Goal: Transaction & Acquisition: Purchase product/service

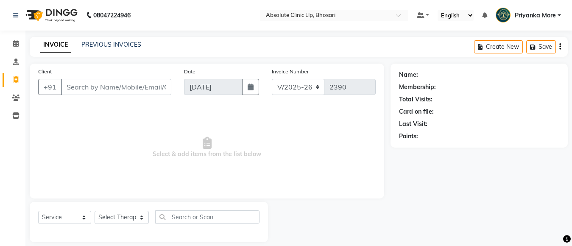
select select "4706"
select select "service"
click at [163, 90] on input "Client" at bounding box center [116, 87] width 110 height 16
type input "8421033139"
click at [138, 87] on span "Add Client" at bounding box center [150, 87] width 34 height 8
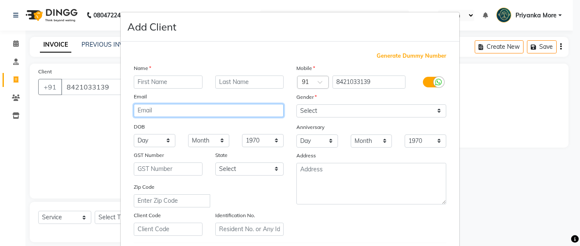
click at [150, 90] on div "Name Email DOB Day 01 02 03 04 05 06 07 08 09 10 11 12 13 14 15 16 17 18 19 20 …" at bounding box center [208, 150] width 162 height 172
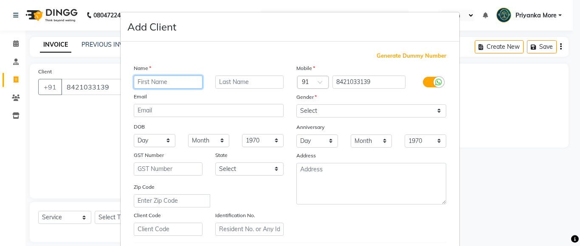
click at [150, 84] on input "text" at bounding box center [168, 82] width 69 height 13
type input "dr.Unati"
click at [226, 84] on input "text" at bounding box center [249, 82] width 69 height 13
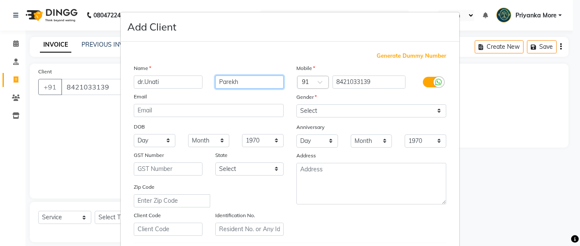
type input "Parekh"
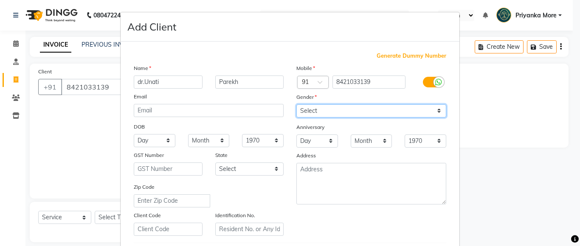
drag, startPoint x: 378, startPoint y: 108, endPoint x: 373, endPoint y: 116, distance: 9.1
click at [378, 108] on select "Select [DEMOGRAPHIC_DATA] [DEMOGRAPHIC_DATA] Other Prefer Not To Say" at bounding box center [371, 110] width 150 height 13
select select "[DEMOGRAPHIC_DATA]"
click at [296, 104] on select "Select [DEMOGRAPHIC_DATA] [DEMOGRAPHIC_DATA] Other Prefer Not To Say" at bounding box center [371, 110] width 150 height 13
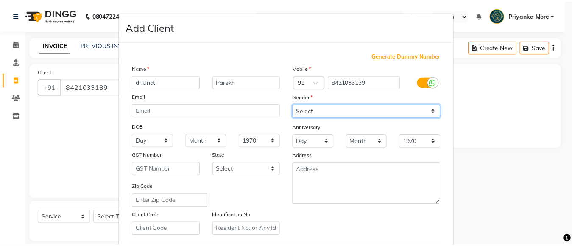
scroll to position [146, 0]
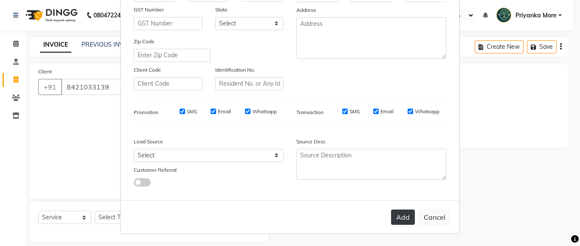
click at [393, 211] on button "Add" at bounding box center [403, 217] width 24 height 15
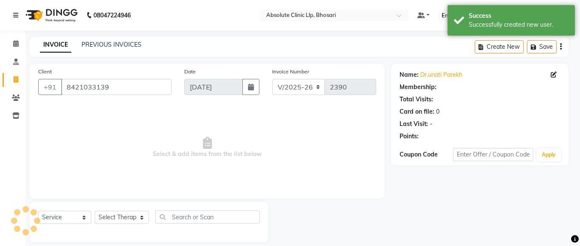
click at [73, 210] on div "Select Service Product Membership Package Voucher Prepaid Gift Card Select Ther…" at bounding box center [148, 220] width 221 height 20
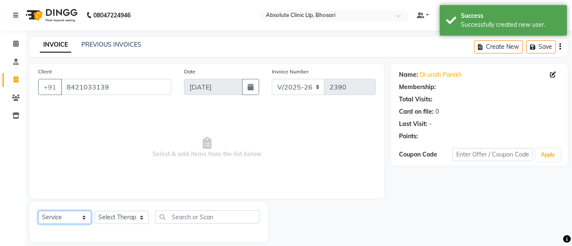
click at [72, 215] on select "Select Service Product Membership Package Voucher Prepaid Gift Card" at bounding box center [64, 217] width 53 height 13
select select "product"
click at [38, 211] on select "Select Service Product Membership Package Voucher Prepaid Gift Card" at bounding box center [64, 217] width 53 height 13
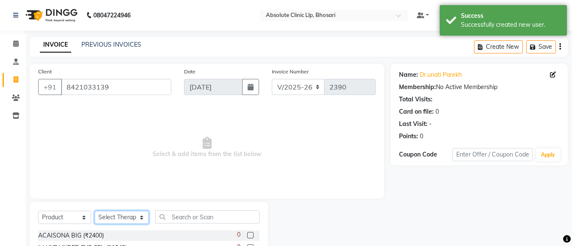
click at [115, 215] on select "Select Therapist [PERSON_NAME] [PERSON_NAME] [PERSON_NAME] [PERSON_NAME] [PERSO…" at bounding box center [122, 217] width 54 height 13
select select "28317"
click at [95, 211] on select "Select Therapist [PERSON_NAME] [PERSON_NAME] [PERSON_NAME] [PERSON_NAME] [PERSO…" at bounding box center [122, 217] width 54 height 13
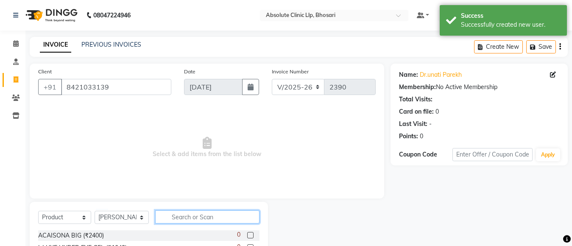
click at [182, 219] on input "text" at bounding box center [207, 216] width 104 height 13
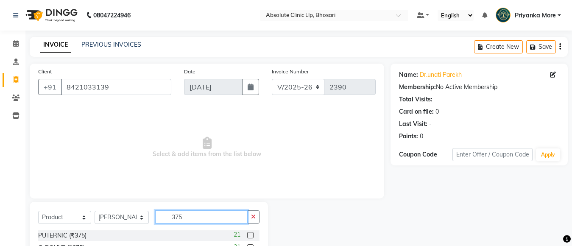
scroll to position [58, 0]
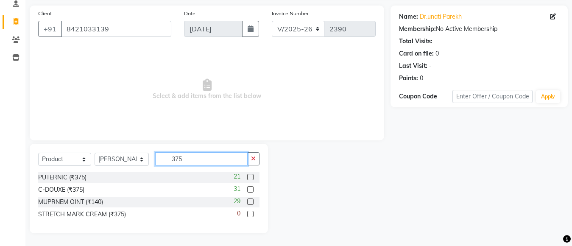
type input "375"
click at [249, 186] on div "31" at bounding box center [247, 190] width 26 height 11
click at [248, 187] on label at bounding box center [250, 189] width 6 height 6
click at [248, 187] on input "checkbox" at bounding box center [250, 190] width 6 height 6
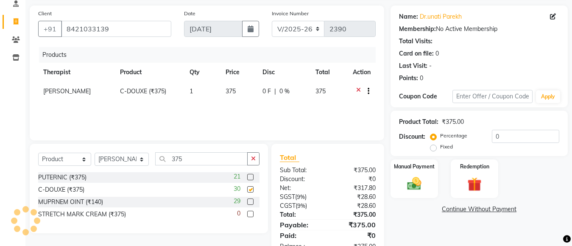
checkbox input "false"
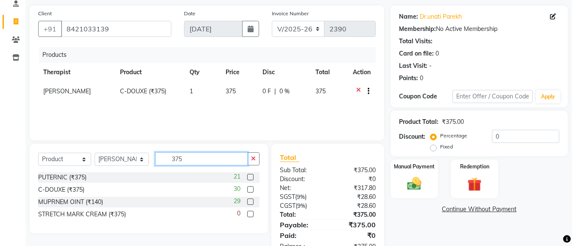
click at [204, 165] on input "375" at bounding box center [201, 158] width 92 height 13
type input "3"
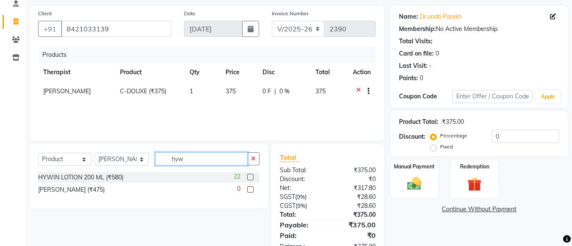
type input "hyw"
click at [251, 175] on label at bounding box center [250, 177] width 6 height 6
click at [251, 175] on input "checkbox" at bounding box center [250, 178] width 6 height 6
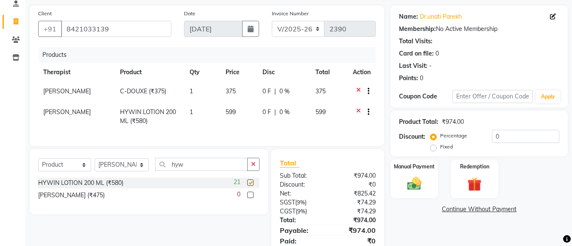
checkbox input "false"
click at [198, 171] on input "hyw" at bounding box center [201, 164] width 92 height 13
type input "h"
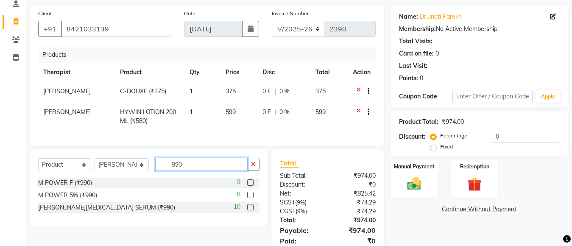
type input "990"
click at [250, 210] on label at bounding box center [250, 207] width 6 height 6
click at [250, 210] on input "checkbox" at bounding box center [250, 208] width 6 height 6
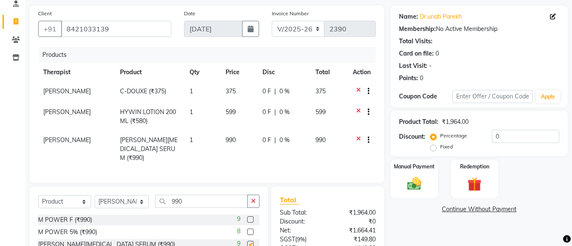
checkbox input "false"
click at [183, 202] on input "990" at bounding box center [201, 201] width 92 height 13
type input "9"
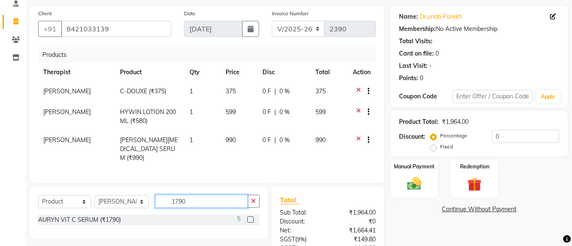
type input "1790"
click at [249, 218] on label at bounding box center [250, 219] width 6 height 6
click at [249, 218] on input "checkbox" at bounding box center [250, 220] width 6 height 6
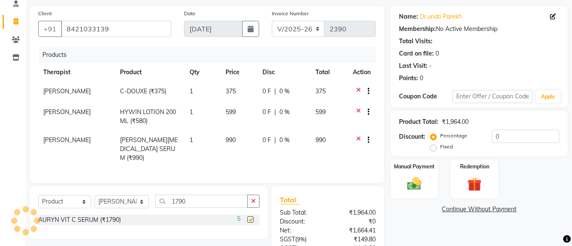
checkbox input "false"
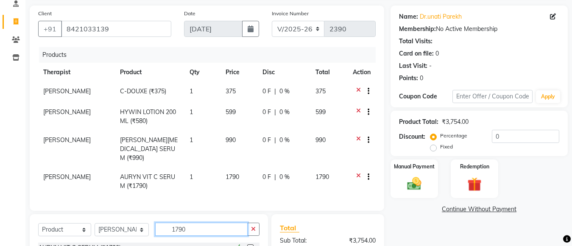
click at [195, 223] on input "1790" at bounding box center [201, 229] width 92 height 13
type input "1"
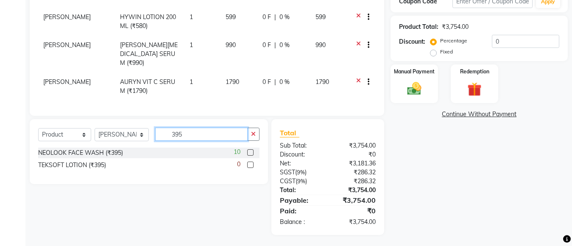
type input "395"
click at [251, 153] on label at bounding box center [250, 152] width 6 height 6
click at [251, 153] on input "checkbox" at bounding box center [250, 153] width 6 height 6
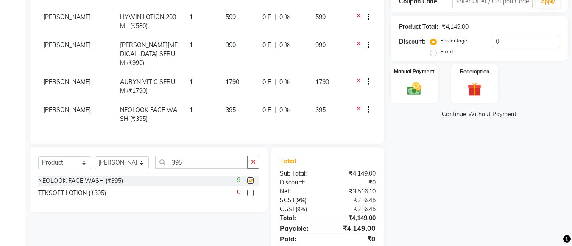
checkbox input "false"
click at [188, 153] on div "Select Service Product Membership Package Voucher Prepaid Gift Card Select Ther…" at bounding box center [149, 179] width 238 height 65
click at [188, 159] on input "395" at bounding box center [201, 162] width 92 height 13
type input "3"
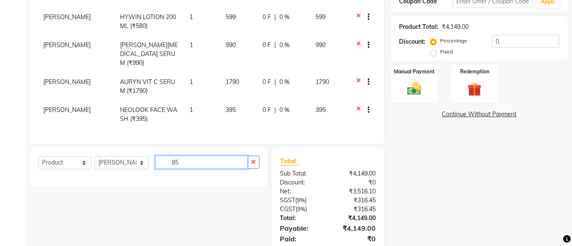
type input "8"
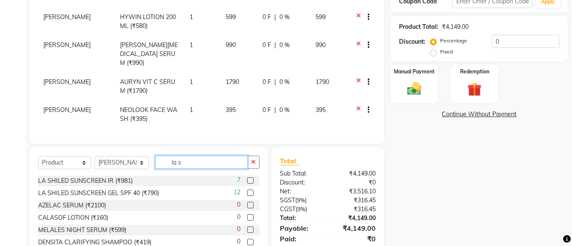
type input "la s"
click at [253, 193] on label at bounding box center [250, 193] width 6 height 6
click at [253, 193] on input "checkbox" at bounding box center [250, 193] width 6 height 6
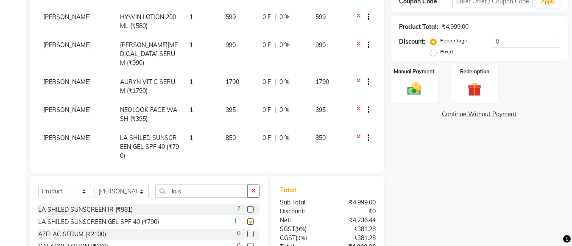
checkbox input "false"
click at [220, 193] on input "la s" at bounding box center [201, 191] width 92 height 13
type input "l"
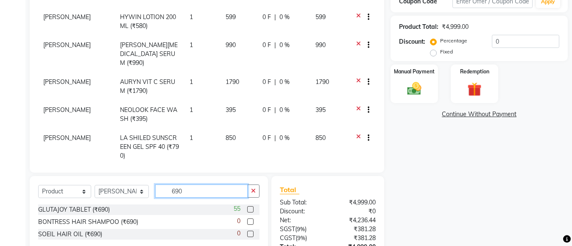
type input "690"
click at [253, 208] on label at bounding box center [250, 209] width 6 height 6
click at [253, 208] on input "checkbox" at bounding box center [250, 210] width 6 height 6
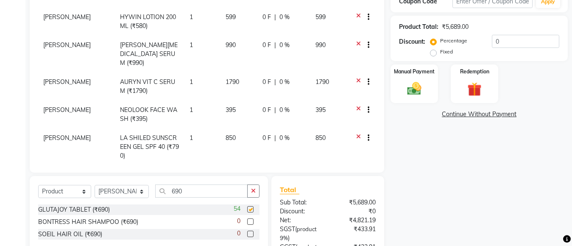
checkbox input "false"
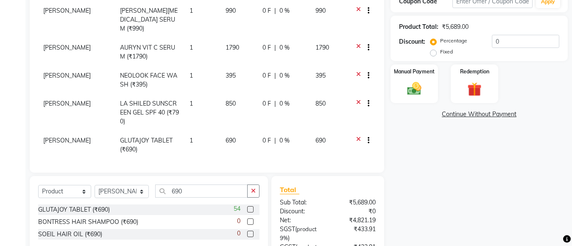
click at [190, 137] on span "1" at bounding box center [191, 141] width 3 height 8
select select "28317"
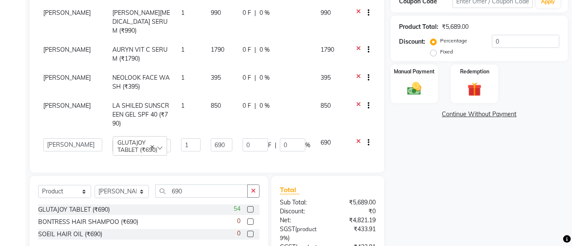
scroll to position [31, 0]
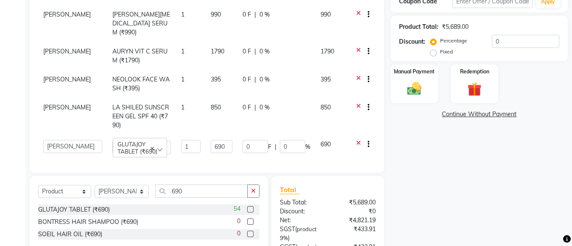
click at [196, 135] on td "1" at bounding box center [191, 147] width 30 height 24
click at [193, 137] on td "1" at bounding box center [191, 147] width 30 height 24
click at [192, 140] on input "1" at bounding box center [191, 146] width 20 height 13
type input "9"
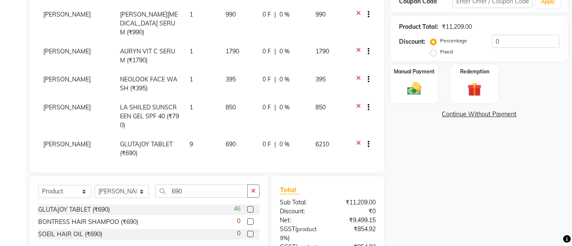
click at [490, 194] on div "Name: Dr.unati Parekh Membership: No Active Membership Total Visits: Card on fi…" at bounding box center [483, 109] width 184 height 399
drag, startPoint x: 434, startPoint y: 55, endPoint x: 451, endPoint y: 47, distance: 19.7
click at [440, 55] on label "Fixed" at bounding box center [446, 52] width 13 height 8
click at [433, 55] on input "Fixed" at bounding box center [435, 52] width 6 height 6
radio input "true"
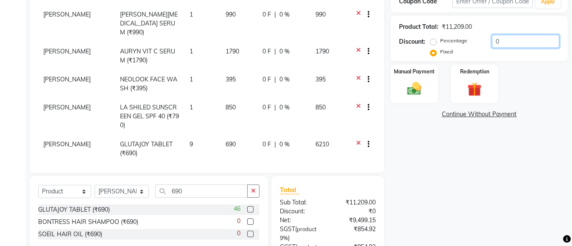
click at [509, 43] on input "0" at bounding box center [525, 41] width 67 height 13
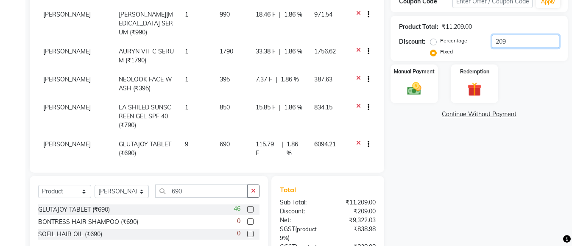
scroll to position [230, 0]
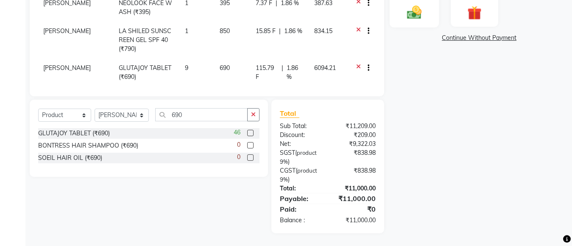
type input "209"
click at [410, 17] on img at bounding box center [415, 12] width 24 height 17
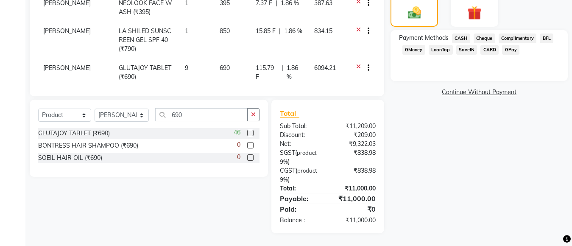
click at [512, 50] on span "GPay" at bounding box center [510, 50] width 17 height 10
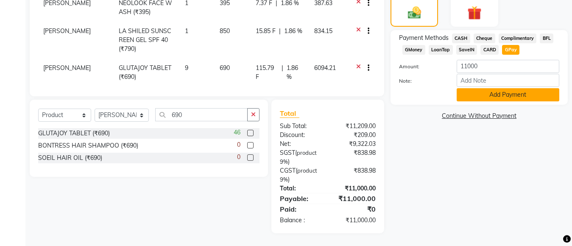
click at [496, 89] on button "Add Payment" at bounding box center [508, 94] width 103 height 13
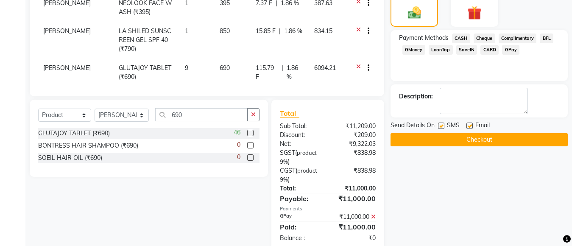
click at [484, 141] on button "Checkout" at bounding box center [479, 139] width 177 height 13
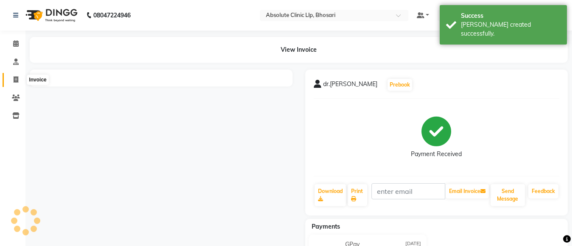
click at [16, 84] on span at bounding box center [15, 80] width 15 height 10
select select "service"
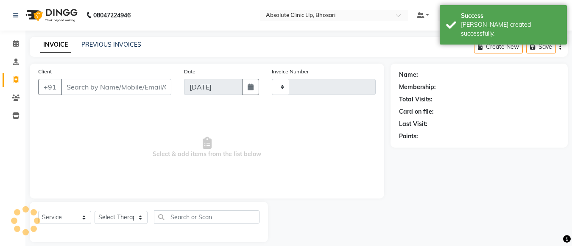
scroll to position [9, 0]
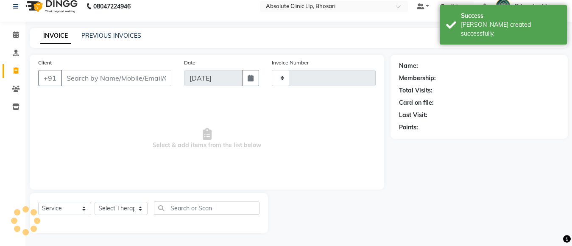
type input "2391"
select select "4706"
click at [120, 76] on input "Client" at bounding box center [116, 78] width 110 height 16
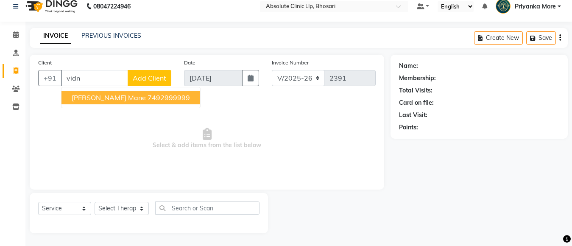
drag, startPoint x: 104, startPoint y: 98, endPoint x: 93, endPoint y: 130, distance: 33.4
click at [104, 98] on span "[PERSON_NAME] mane" at bounding box center [109, 97] width 74 height 8
type input "7492999999"
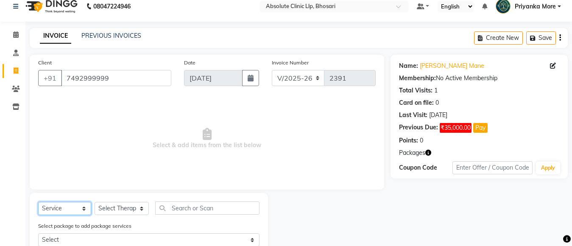
drag, startPoint x: 66, startPoint y: 210, endPoint x: 69, endPoint y: 202, distance: 8.0
click at [66, 210] on select "Select Service Product Membership Package Voucher Prepaid Gift Card" at bounding box center [64, 208] width 53 height 13
select select "product"
click at [38, 202] on select "Select Service Product Membership Package Voucher Prepaid Gift Card" at bounding box center [64, 208] width 53 height 13
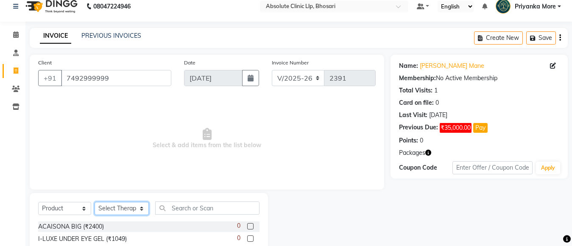
click at [105, 210] on select "Select Therapist [PERSON_NAME] [PERSON_NAME] [PERSON_NAME] [PERSON_NAME] [PERSO…" at bounding box center [122, 208] width 54 height 13
select select "28317"
click at [95, 202] on select "Select Therapist [PERSON_NAME] [PERSON_NAME] [PERSON_NAME] [PERSON_NAME] [PERSO…" at bounding box center [122, 208] width 54 height 13
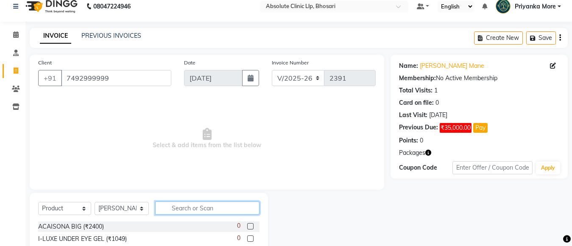
drag, startPoint x: 185, startPoint y: 212, endPoint x: 197, endPoint y: 202, distance: 15.6
click at [186, 211] on input "text" at bounding box center [207, 208] width 104 height 13
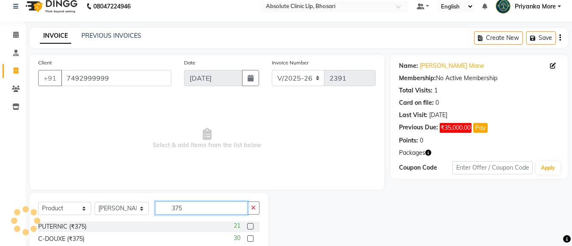
scroll to position [58, 0]
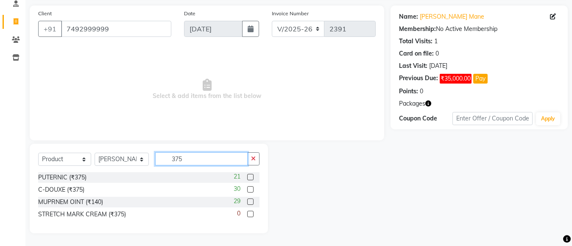
type input "375"
click at [249, 188] on label at bounding box center [250, 189] width 6 height 6
click at [249, 188] on input "checkbox" at bounding box center [250, 190] width 6 height 6
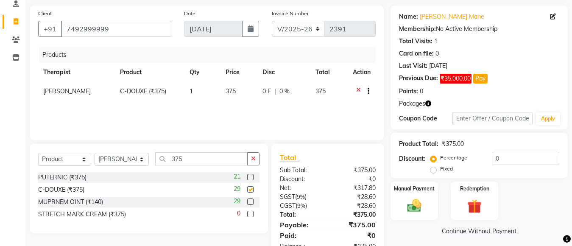
checkbox input "false"
drag, startPoint x: 179, startPoint y: 93, endPoint x: 184, endPoint y: 93, distance: 5.1
click at [184, 93] on tr "[PERSON_NAME] C-DOUXE (₹375) 1 375 0 F | 0 % 375" at bounding box center [207, 92] width 338 height 21
click at [191, 93] on td "1" at bounding box center [203, 92] width 36 height 21
select select "28317"
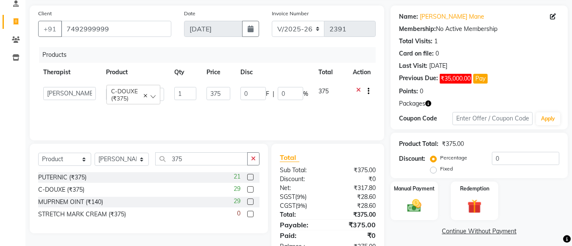
click at [191, 93] on input "1" at bounding box center [185, 93] width 22 height 13
type input "6"
type input "4"
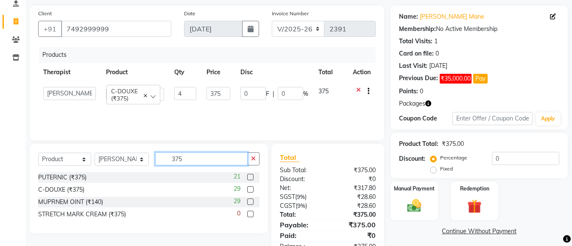
click at [201, 159] on input "375" at bounding box center [201, 158] width 92 height 13
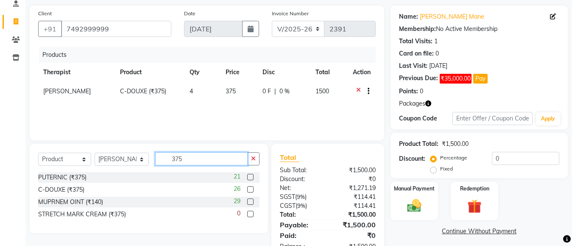
click at [182, 161] on input "375" at bounding box center [201, 158] width 92 height 13
click at [251, 190] on label at bounding box center [250, 189] width 6 height 6
click at [251, 190] on input "checkbox" at bounding box center [250, 190] width 6 height 6
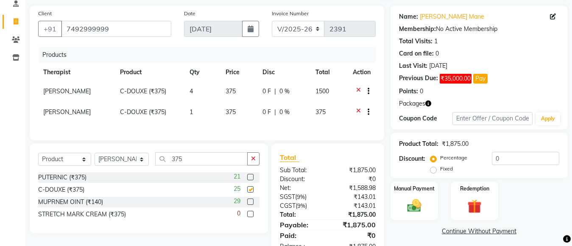
checkbox input "false"
click at [209, 162] on input "375" at bounding box center [201, 158] width 92 height 13
type input "3"
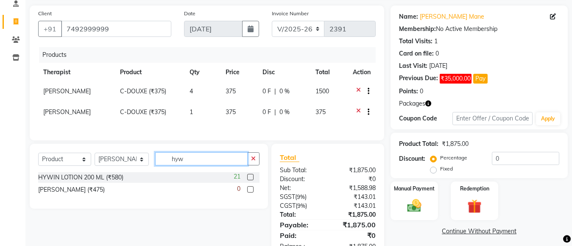
type input "hyw"
click at [247, 180] on label at bounding box center [250, 177] width 6 height 6
click at [247, 180] on input "checkbox" at bounding box center [250, 178] width 6 height 6
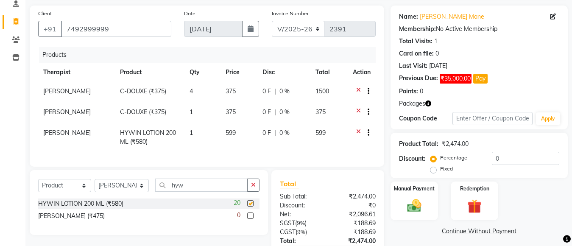
checkbox input "false"
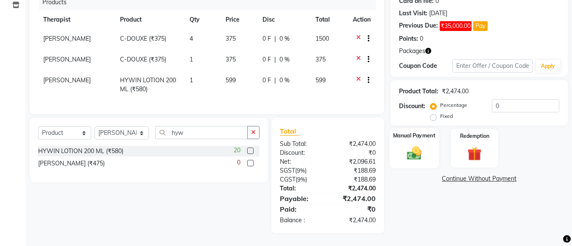
click at [392, 146] on div "Manual Payment" at bounding box center [414, 148] width 49 height 40
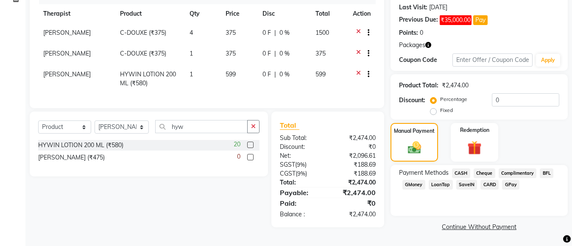
click at [515, 185] on span "GPay" at bounding box center [510, 185] width 17 height 10
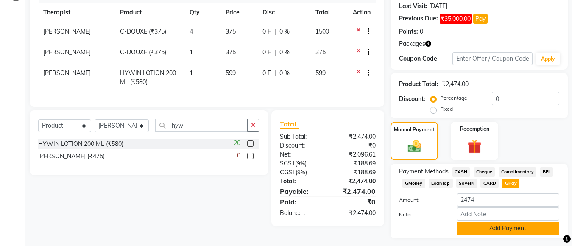
click at [504, 222] on button "Add Payment" at bounding box center [508, 228] width 103 height 13
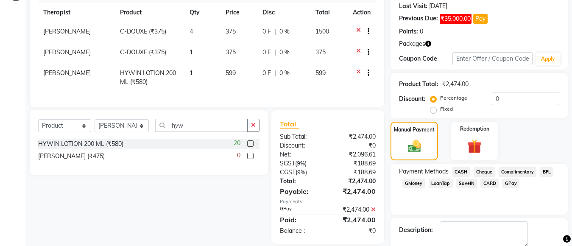
scroll to position [165, 0]
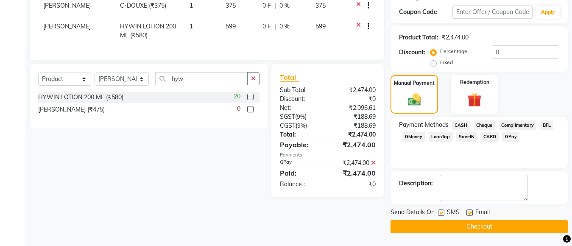
click at [504, 226] on button "Checkout" at bounding box center [479, 226] width 177 height 13
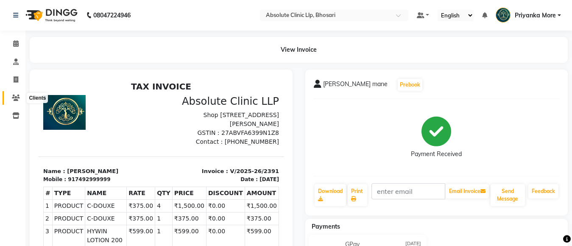
click at [17, 99] on icon at bounding box center [16, 98] width 8 height 6
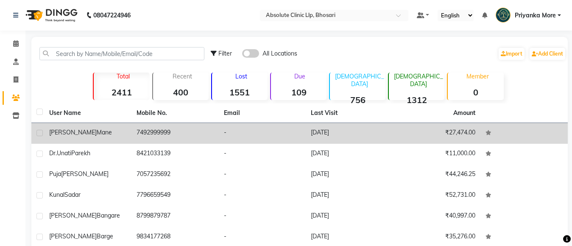
click at [106, 127] on td "[PERSON_NAME] mane" at bounding box center [87, 133] width 87 height 21
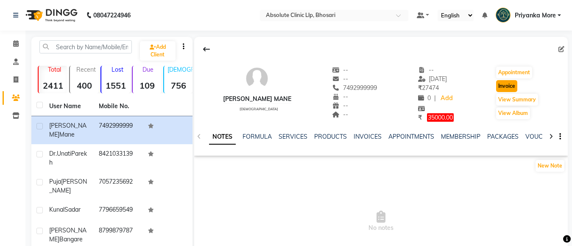
click at [496, 87] on button "Invoice" at bounding box center [506, 86] width 21 height 12
select select "service"
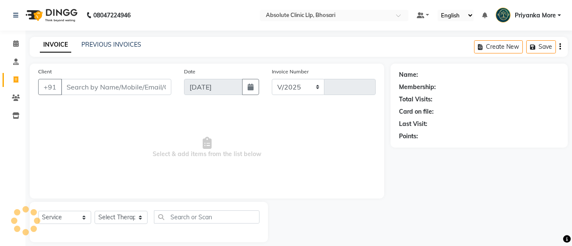
select select "4706"
type input "2392"
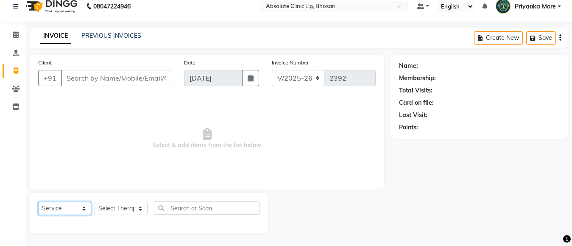
click at [73, 207] on select "Select Service Product Membership Package Voucher Prepaid Gift Card" at bounding box center [64, 208] width 53 height 13
select select "product"
click at [38, 202] on select "Select Service Product Membership Package Voucher Prepaid Gift Card" at bounding box center [64, 208] width 53 height 13
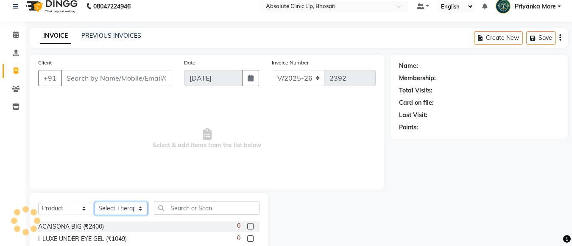
click at [113, 208] on select "Select Therapist" at bounding box center [121, 208] width 53 height 13
type input "7492999999"
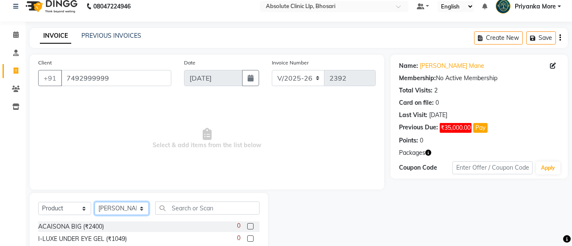
click at [95, 202] on select "Select Therapist [PERSON_NAME] [PERSON_NAME] [PERSON_NAME] [PERSON_NAME] [PERSO…" at bounding box center [122, 208] width 54 height 13
click at [129, 203] on select "Select Therapist [PERSON_NAME] [PERSON_NAME] [PERSON_NAME] [PERSON_NAME] [PERSO…" at bounding box center [122, 208] width 54 height 13
select select "28317"
click at [95, 202] on select "Select Therapist [PERSON_NAME] [PERSON_NAME] [PERSON_NAME] [PERSON_NAME] [PERSO…" at bounding box center [122, 208] width 54 height 13
click at [198, 213] on input "text" at bounding box center [207, 208] width 104 height 13
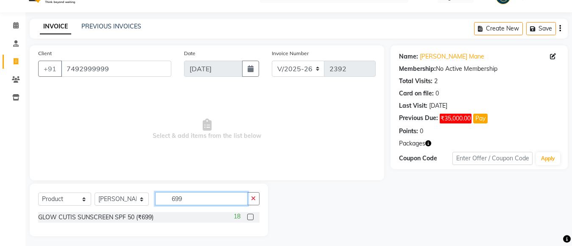
scroll to position [21, 0]
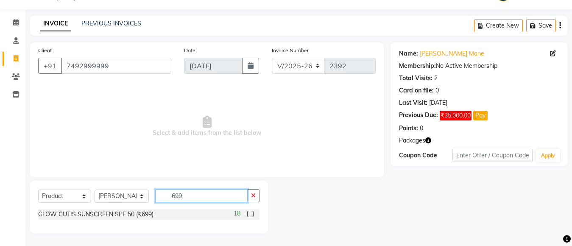
type input "699"
click at [248, 216] on label at bounding box center [250, 214] width 6 height 6
click at [248, 216] on input "checkbox" at bounding box center [250, 215] width 6 height 6
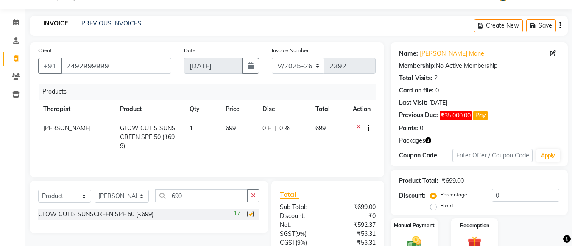
checkbox input "false"
click at [185, 202] on div "Select Service Product Membership Package Voucher Prepaid Gift Card Select Ther…" at bounding box center [148, 199] width 221 height 20
click at [187, 198] on input "699" at bounding box center [201, 195] width 92 height 13
type input "6"
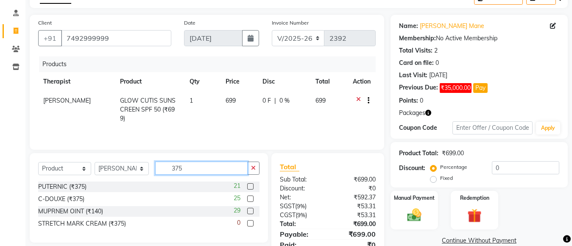
scroll to position [64, 0]
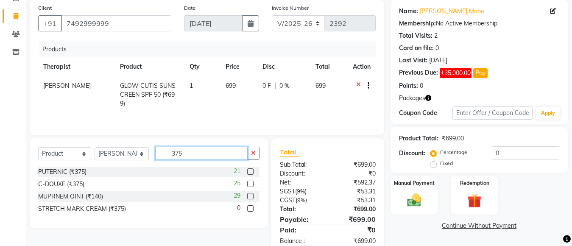
type input "375"
click at [248, 184] on label at bounding box center [250, 184] width 6 height 6
click at [248, 184] on input "checkbox" at bounding box center [250, 185] width 6 height 6
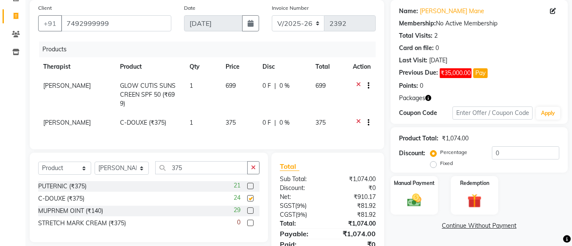
checkbox input "false"
click at [248, 184] on label at bounding box center [250, 186] width 6 height 6
click at [248, 184] on input "checkbox" at bounding box center [250, 187] width 6 height 6
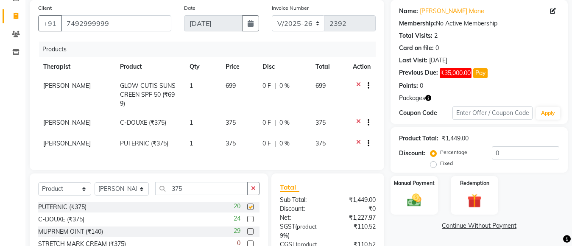
checkbox input "false"
click at [359, 118] on icon at bounding box center [358, 123] width 5 height 11
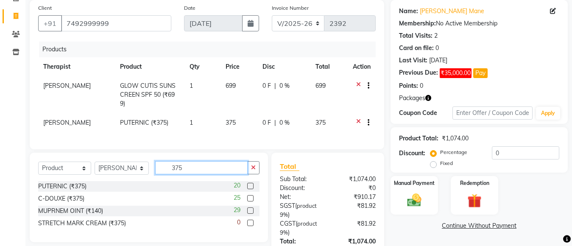
click at [194, 166] on input "375" at bounding box center [201, 167] width 92 height 13
type input "3"
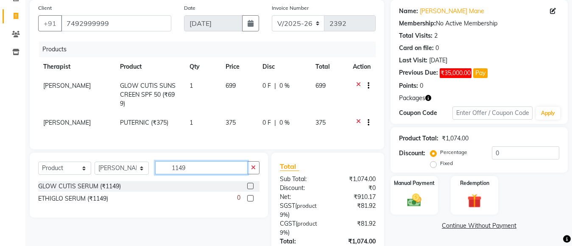
type input "1149"
click at [252, 195] on label at bounding box center [250, 198] width 6 height 6
click at [252, 196] on input "checkbox" at bounding box center [250, 199] width 6 height 6
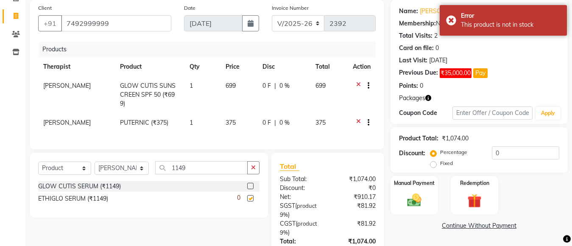
click at [252, 195] on label at bounding box center [250, 198] width 6 height 6
click at [252, 196] on input "checkbox" at bounding box center [250, 199] width 6 height 6
checkbox input "false"
click at [215, 170] on input "1149" at bounding box center [201, 167] width 92 height 13
type input "1"
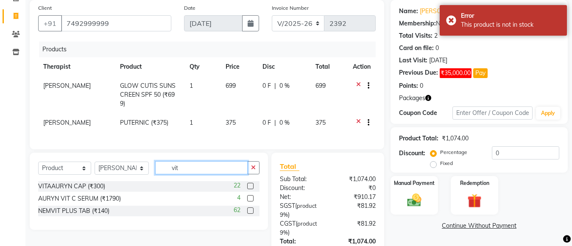
type input "vit"
click at [252, 183] on label at bounding box center [250, 186] width 6 height 6
click at [252, 184] on input "checkbox" at bounding box center [250, 187] width 6 height 6
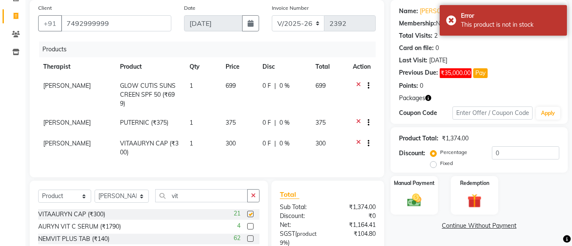
checkbox input "false"
drag, startPoint x: 205, startPoint y: 171, endPoint x: 202, endPoint y: 187, distance: 15.6
click at [205, 172] on div "Client [PHONE_NUMBER] Date [DATE] Invoice Number V/2025 V/[PHONE_NUMBER] Produc…" at bounding box center [207, 88] width 355 height 177
click at [201, 191] on input "vit" at bounding box center [201, 195] width 92 height 13
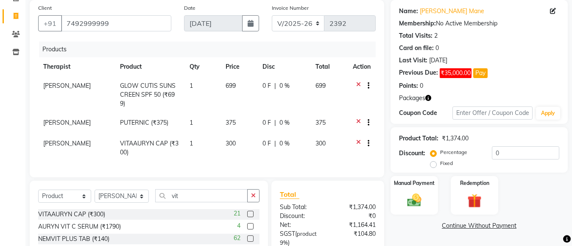
click at [358, 139] on icon at bounding box center [358, 144] width 5 height 11
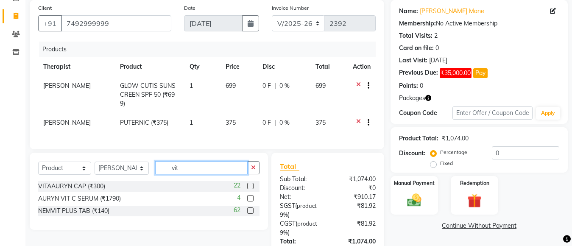
drag, startPoint x: 186, startPoint y: 168, endPoint x: 188, endPoint y: 162, distance: 6.7
click at [186, 165] on input "vit" at bounding box center [201, 167] width 92 height 13
type input "v"
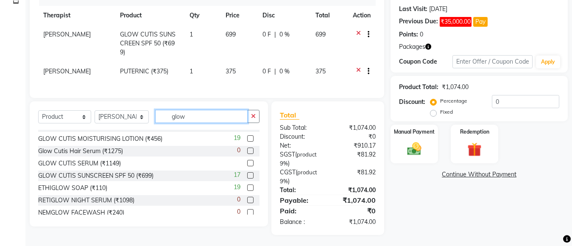
scroll to position [33, 0]
type input "glow"
click at [247, 162] on label at bounding box center [250, 163] width 6 height 6
click at [247, 162] on input "checkbox" at bounding box center [250, 164] width 6 height 6
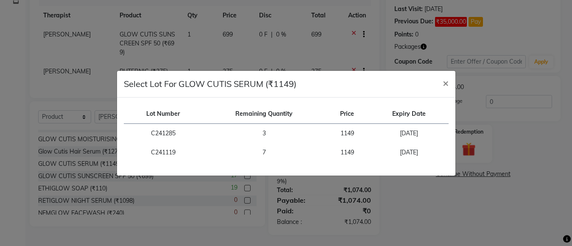
checkbox input "false"
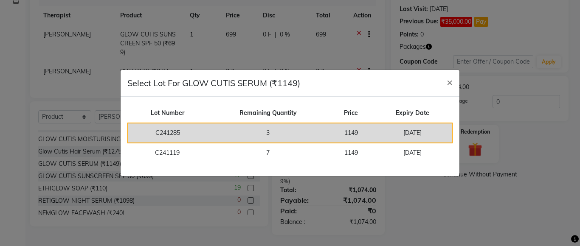
click at [274, 136] on td "3" at bounding box center [268, 133] width 122 height 20
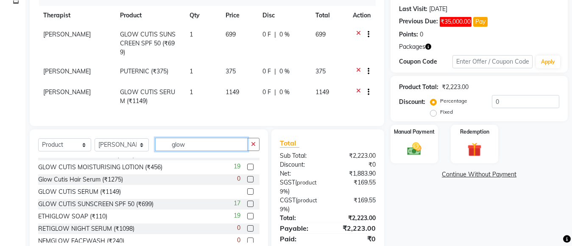
click at [191, 148] on input "glow" at bounding box center [201, 144] width 92 height 13
type input "g"
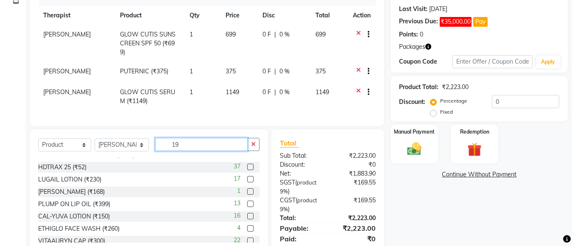
scroll to position [0, 0]
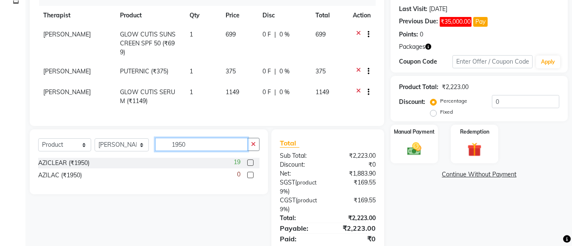
type input "1950"
click at [252, 162] on label at bounding box center [250, 163] width 6 height 6
click at [252, 162] on input "checkbox" at bounding box center [250, 163] width 6 height 6
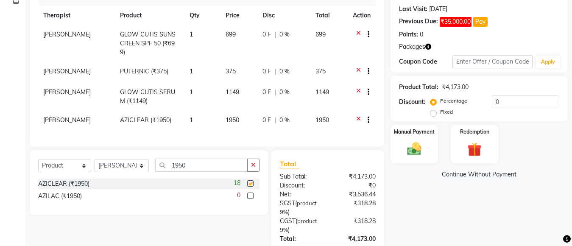
checkbox input "false"
click at [183, 161] on input "1950" at bounding box center [201, 165] width 92 height 13
type input "1"
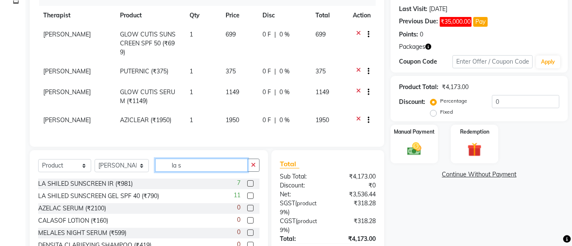
type input "la s"
click at [249, 193] on label at bounding box center [250, 196] width 6 height 6
click at [249, 193] on input "checkbox" at bounding box center [250, 196] width 6 height 6
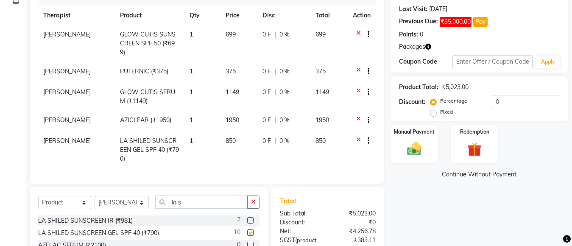
checkbox input "false"
click at [519, 98] on input "0" at bounding box center [525, 101] width 67 height 13
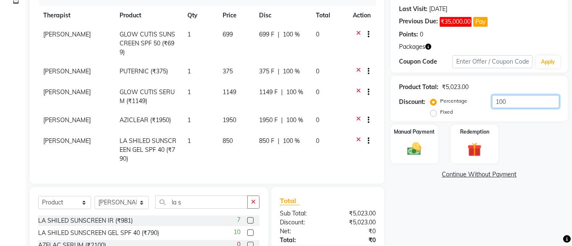
type input "100"
drag, startPoint x: 438, startPoint y: 115, endPoint x: 427, endPoint y: 112, distance: 11.8
click at [436, 115] on div "Fixed" at bounding box center [442, 112] width 21 height 10
click at [440, 112] on label "Fixed" at bounding box center [446, 112] width 13 height 8
click at [432, 112] on input "Fixed" at bounding box center [435, 112] width 6 height 6
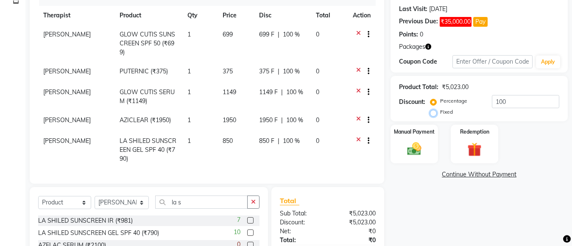
radio input "true"
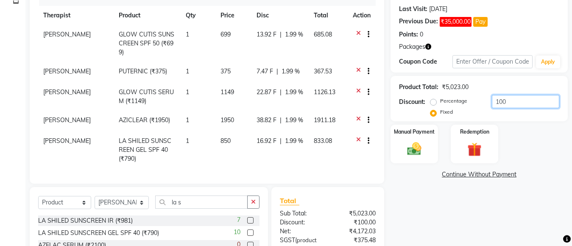
click at [509, 105] on input "100" at bounding box center [525, 101] width 67 height 13
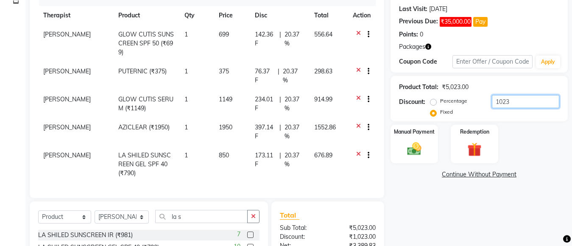
scroll to position [224, 0]
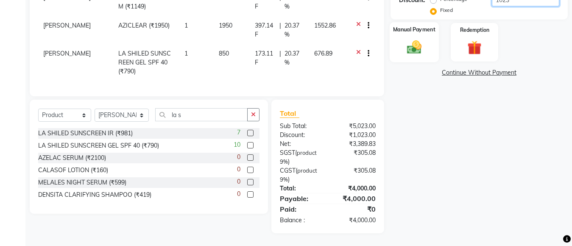
type input "1023"
click at [432, 40] on div "Manual Payment" at bounding box center [414, 42] width 49 height 40
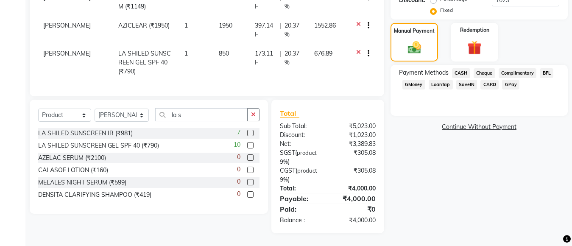
click at [511, 81] on span "GPay" at bounding box center [510, 85] width 17 height 10
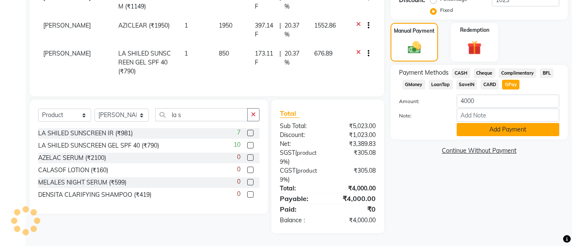
click at [510, 127] on button "Add Payment" at bounding box center [508, 129] width 103 height 13
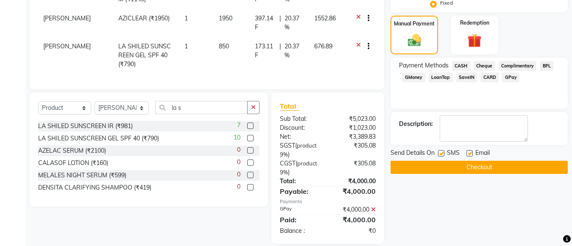
drag, startPoint x: 489, startPoint y: 168, endPoint x: 489, endPoint y: 161, distance: 7.2
click at [489, 161] on button "Checkout" at bounding box center [479, 167] width 177 height 13
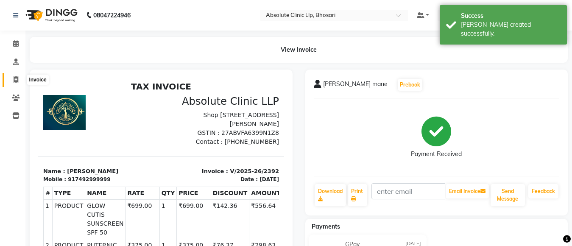
click at [16, 82] on icon at bounding box center [16, 79] width 5 height 6
select select "service"
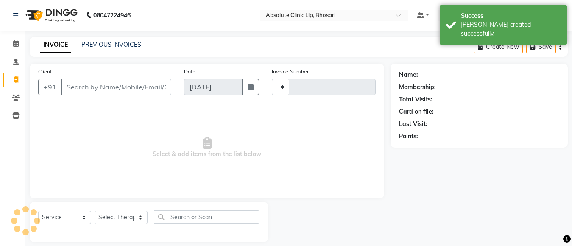
scroll to position [9, 0]
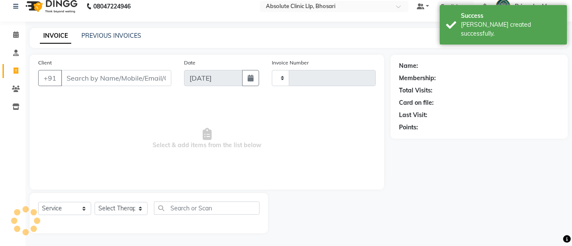
type input "2393"
select select "4706"
click at [12, 31] on span at bounding box center [15, 35] width 15 height 10
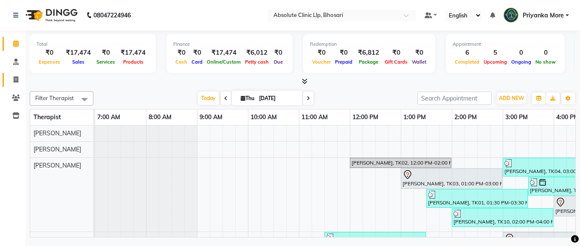
click at [17, 78] on icon at bounding box center [16, 79] width 5 height 6
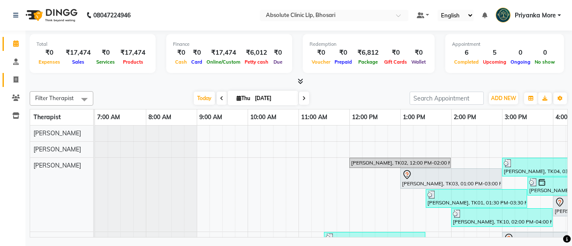
select select "service"
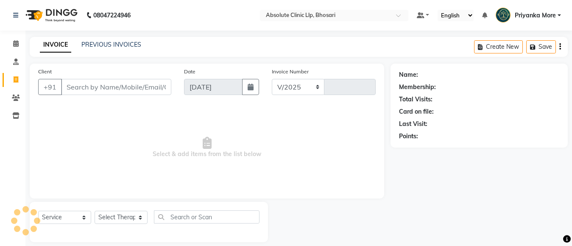
select select "4706"
type input "2393"
click at [89, 81] on input "Client" at bounding box center [116, 87] width 110 height 16
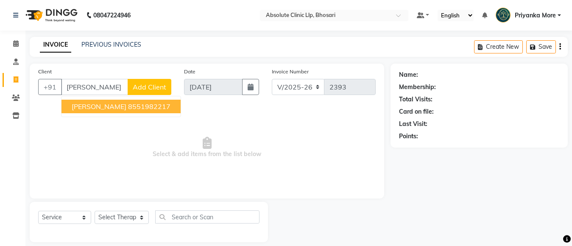
click at [130, 102] on button "[PERSON_NAME] 8551982217" at bounding box center [121, 107] width 119 height 14
type input "8551982217"
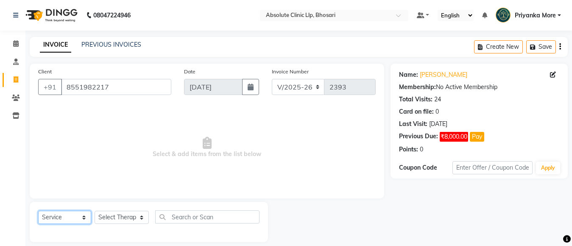
click at [67, 218] on select "Select Service Product Membership Package Voucher Prepaid Gift Card" at bounding box center [64, 217] width 53 height 13
select select "product"
click at [38, 211] on select "Select Service Product Membership Package Voucher Prepaid Gift Card" at bounding box center [64, 217] width 53 height 13
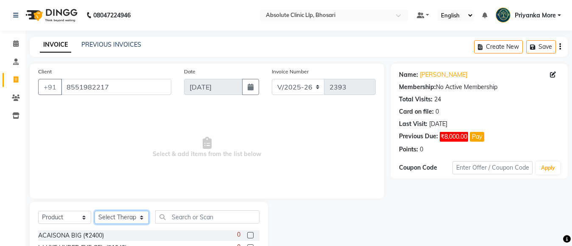
click at [118, 220] on select "Select Therapist [PERSON_NAME] [PERSON_NAME] [PERSON_NAME] [PERSON_NAME] [PERSO…" at bounding box center [122, 217] width 54 height 13
click at [95, 211] on select "Select Therapist [PERSON_NAME] [PERSON_NAME] [PERSON_NAME] [PERSON_NAME] [PERSO…" at bounding box center [122, 217] width 54 height 13
drag, startPoint x: 134, startPoint y: 217, endPoint x: 134, endPoint y: 211, distance: 5.9
click at [134, 217] on select "Select Therapist [PERSON_NAME] [PERSON_NAME] [PERSON_NAME] [PERSON_NAME] [PERSO…" at bounding box center [122, 217] width 54 height 13
select select "44043"
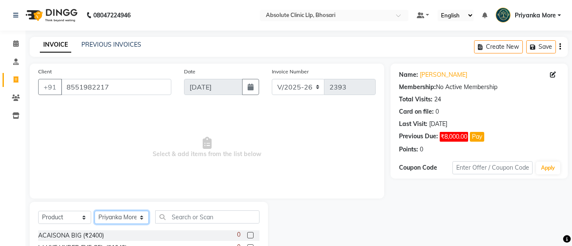
click at [95, 211] on select "Select Therapist [PERSON_NAME] [PERSON_NAME] [PERSON_NAME] [PERSON_NAME] [PERSO…" at bounding box center [122, 217] width 54 height 13
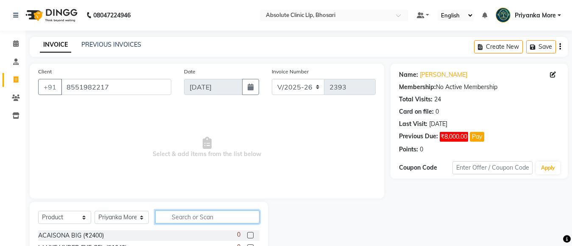
click at [171, 217] on input "text" at bounding box center [207, 216] width 104 height 13
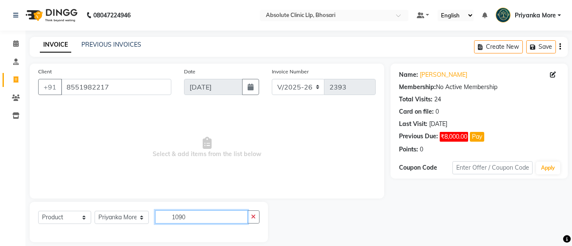
scroll to position [9, 0]
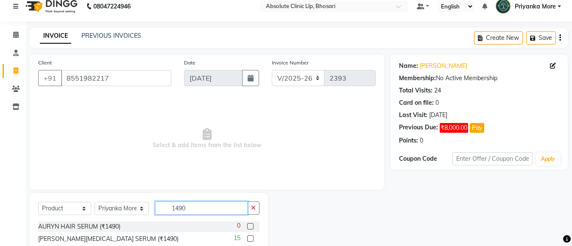
type input "1490"
click at [249, 238] on label at bounding box center [250, 238] width 6 height 6
click at [249, 238] on input "checkbox" at bounding box center [250, 239] width 6 height 6
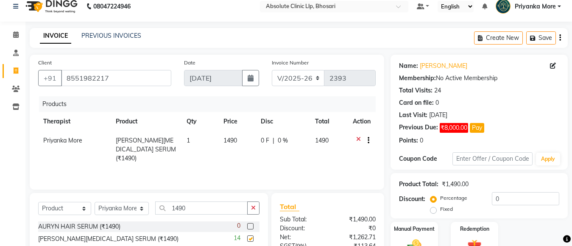
checkbox input "false"
click at [197, 204] on input "1490" at bounding box center [201, 208] width 92 height 13
type input "1"
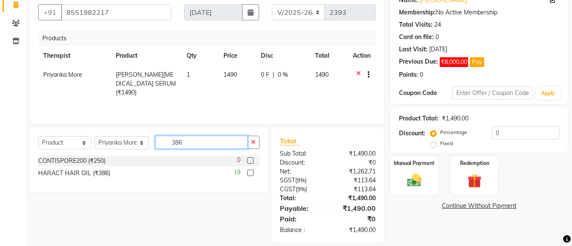
scroll to position [84, 0]
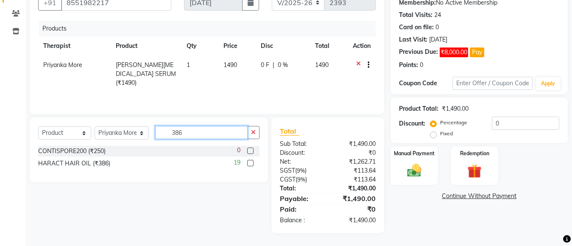
type input "386"
click at [253, 162] on label at bounding box center [250, 163] width 6 height 6
click at [253, 162] on input "checkbox" at bounding box center [250, 164] width 6 height 6
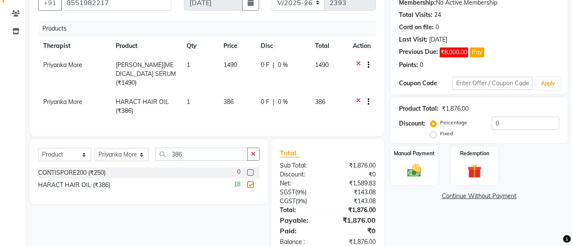
checkbox input "false"
click at [410, 170] on img at bounding box center [415, 170] width 24 height 17
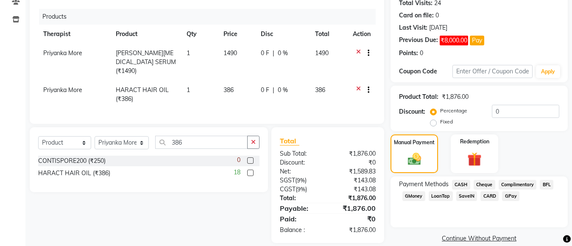
scroll to position [108, 0]
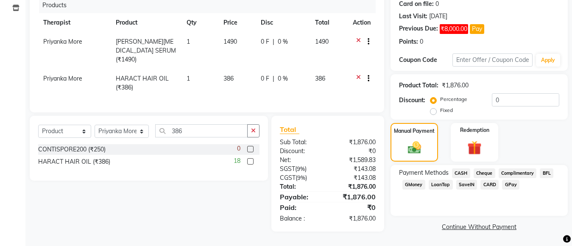
click at [511, 188] on span "GPay" at bounding box center [510, 185] width 17 height 10
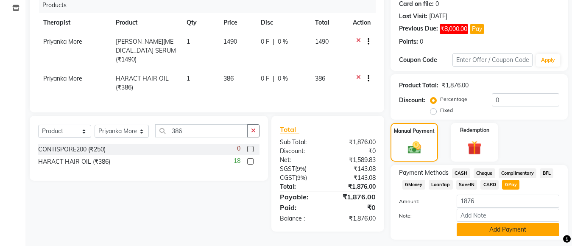
click at [517, 228] on button "Add Payment" at bounding box center [508, 229] width 103 height 13
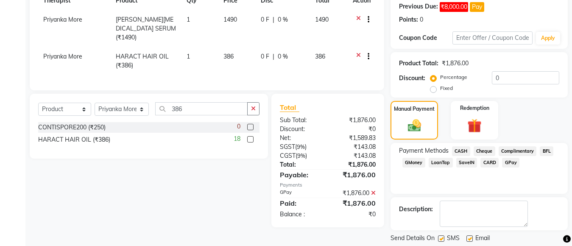
scroll to position [156, 0]
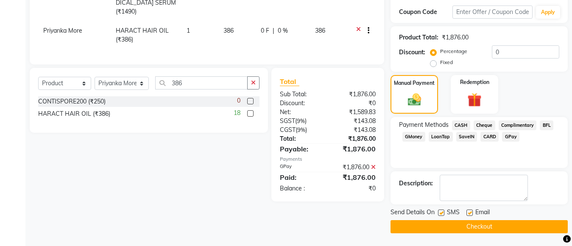
click at [474, 231] on button "Checkout" at bounding box center [479, 226] width 177 height 13
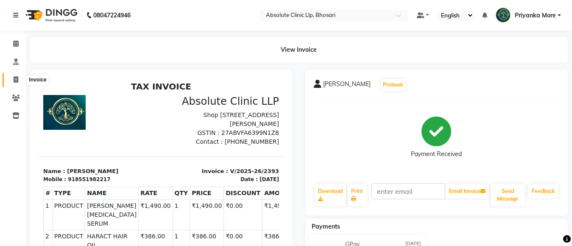
click at [15, 80] on icon at bounding box center [16, 79] width 5 height 6
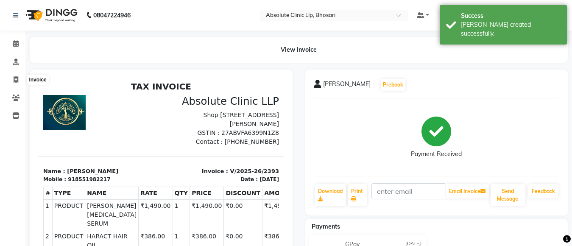
select select "service"
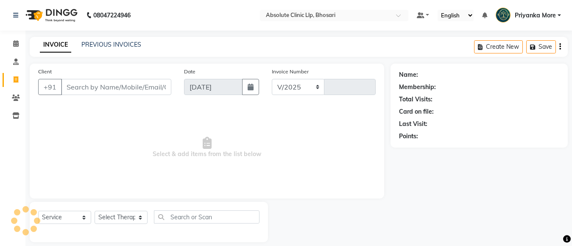
select select "4706"
type input "2394"
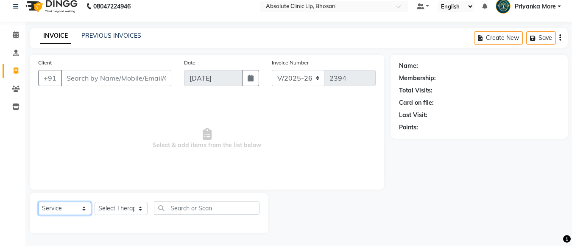
click at [56, 204] on select "Select Service Product Membership Package Voucher Prepaid Gift Card" at bounding box center [64, 208] width 53 height 13
select select "product"
click at [38, 202] on select "Select Service Product Membership Package Voucher Prepaid Gift Card" at bounding box center [64, 208] width 53 height 13
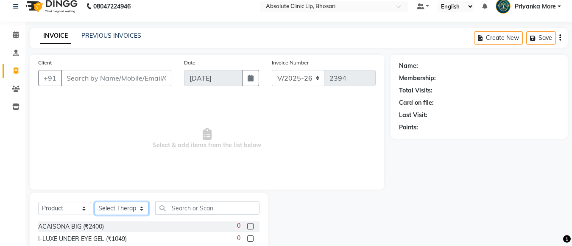
click at [98, 207] on select "Select Therapist [PERSON_NAME] [PERSON_NAME] [PERSON_NAME] [PERSON_NAME] [PERSO…" at bounding box center [122, 208] width 54 height 13
select select "28317"
click at [95, 202] on select "Select Therapist [PERSON_NAME] [PERSON_NAME] [PERSON_NAME] [PERSON_NAME] [PERSO…" at bounding box center [122, 208] width 54 height 13
click at [186, 218] on div "Select Service Product Membership Package Voucher Prepaid Gift Card Select Ther…" at bounding box center [148, 212] width 221 height 20
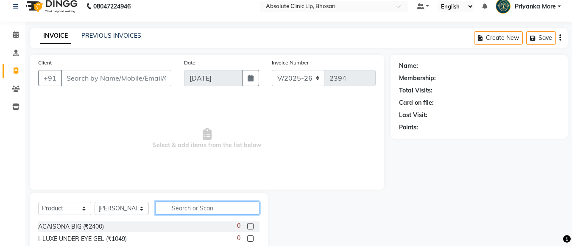
click at [188, 210] on input "text" at bounding box center [207, 208] width 104 height 13
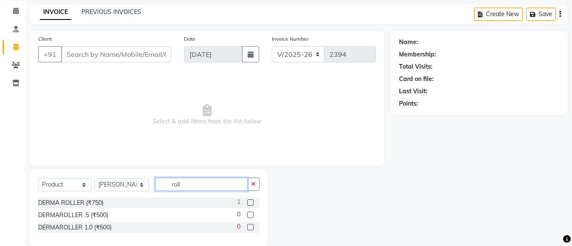
scroll to position [46, 0]
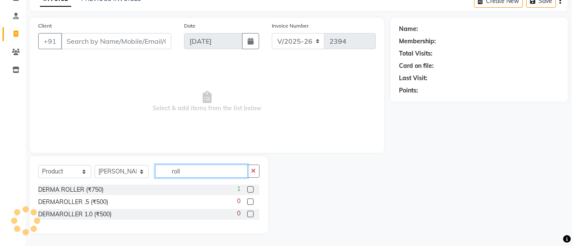
type input "roll"
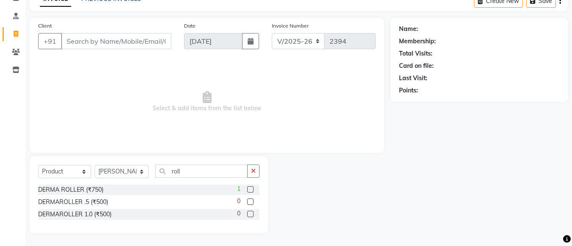
click at [252, 186] on label at bounding box center [250, 189] width 6 height 6
click at [252, 187] on input "checkbox" at bounding box center [250, 190] width 6 height 6
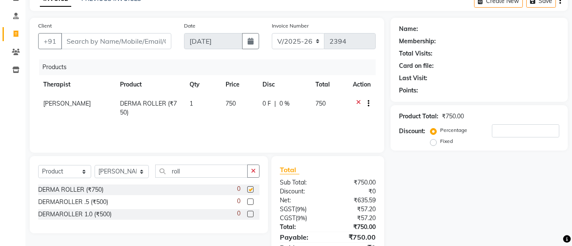
checkbox input "false"
click at [128, 43] on input "Client" at bounding box center [116, 41] width 110 height 16
type input "n"
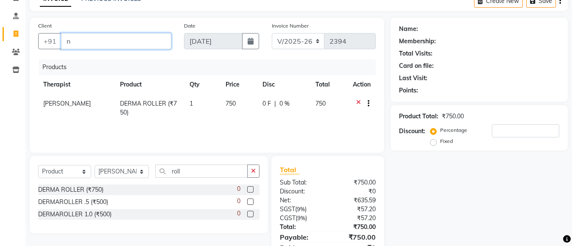
type input "0"
type input "n"
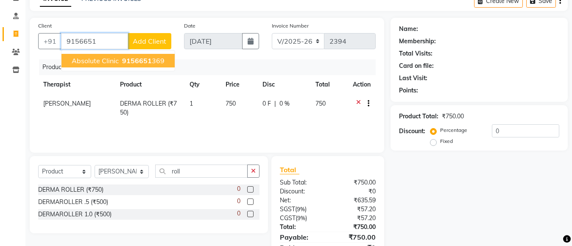
click at [166, 58] on button "Absolute Clinic 9156651 369" at bounding box center [118, 61] width 113 height 14
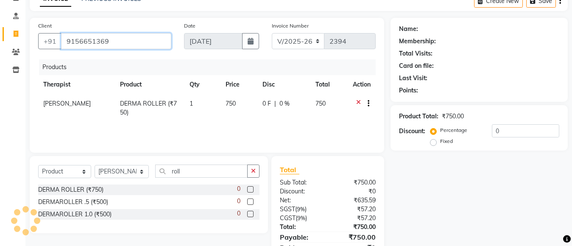
type input "9156651369"
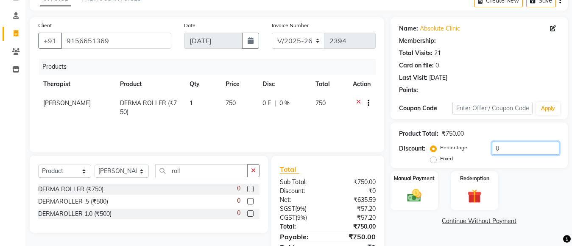
click at [501, 142] on input "0" at bounding box center [525, 148] width 67 height 13
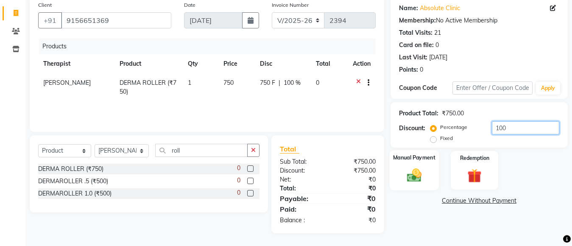
scroll to position [67, 0]
type input "100"
click at [409, 159] on label "Manual Payment" at bounding box center [414, 158] width 42 height 8
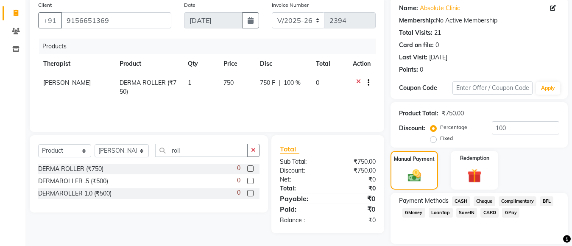
click at [460, 199] on span "CASH" at bounding box center [461, 201] width 18 height 10
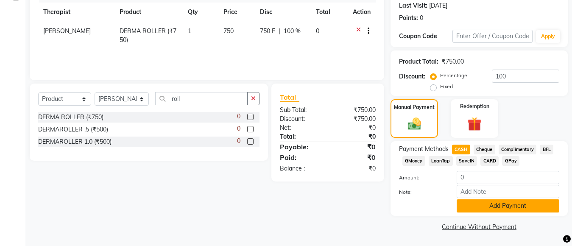
click at [499, 207] on button "Add Payment" at bounding box center [508, 205] width 103 height 13
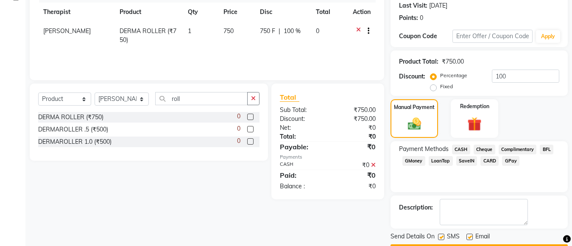
scroll to position [143, 0]
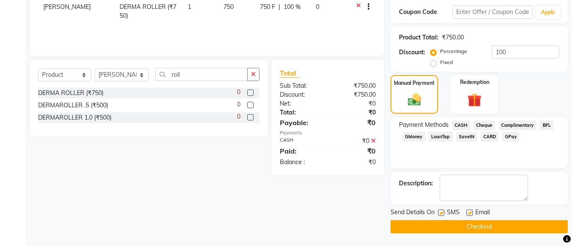
click at [497, 219] on div "Send Details On SMS Email Checkout" at bounding box center [479, 220] width 177 height 25
click at [496, 222] on button "Checkout" at bounding box center [479, 226] width 177 height 13
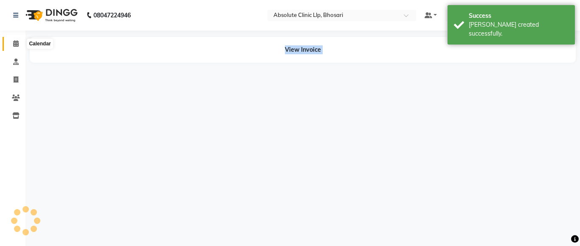
click at [14, 40] on icon at bounding box center [16, 43] width 6 height 6
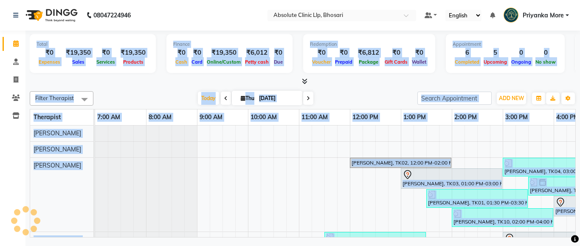
click at [344, 104] on div "[DATE] [DATE]" at bounding box center [255, 98] width 315 height 13
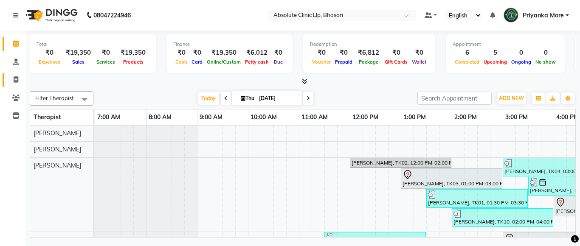
click at [6, 73] on link "Invoice" at bounding box center [13, 80] width 20 height 14
select select "service"
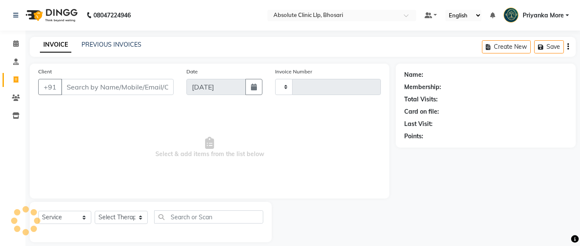
type input "2395"
select select "4706"
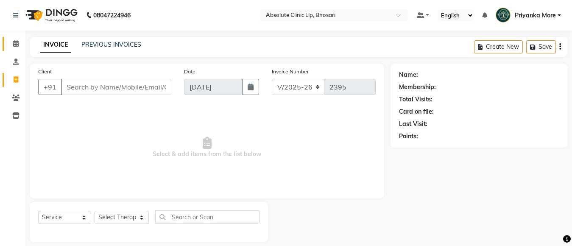
click at [20, 42] on span at bounding box center [15, 44] width 15 height 10
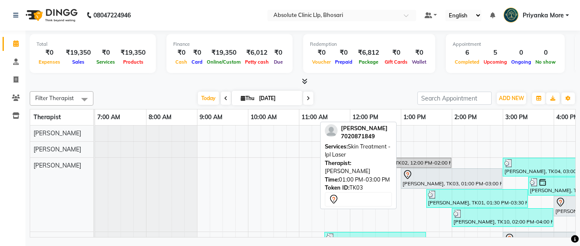
click at [460, 182] on div "[PERSON_NAME], TK03, 01:00 PM-03:00 PM, Skin Treatment - Ipl Laser" at bounding box center [451, 179] width 100 height 18
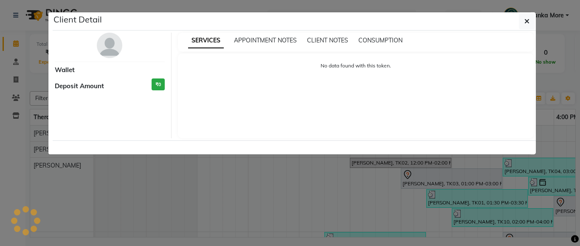
select select "7"
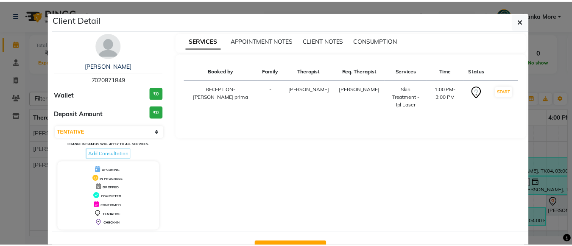
scroll to position [30, 0]
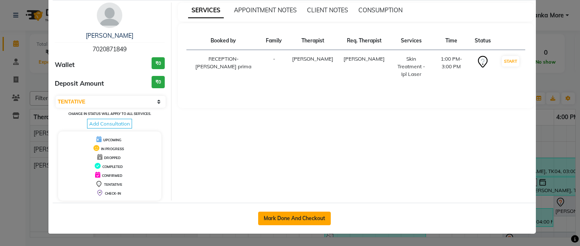
click at [305, 216] on button "Mark Done And Checkout" at bounding box center [294, 219] width 73 height 14
select select "service"
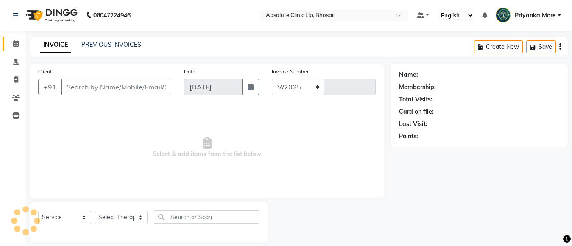
select select "4706"
type input "2395"
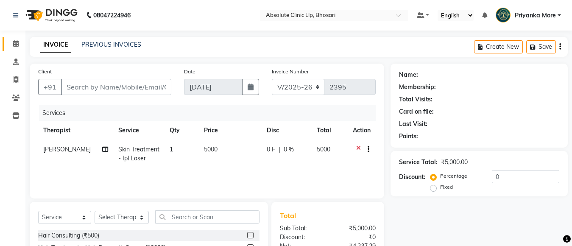
type input "7020871849"
select select "27986"
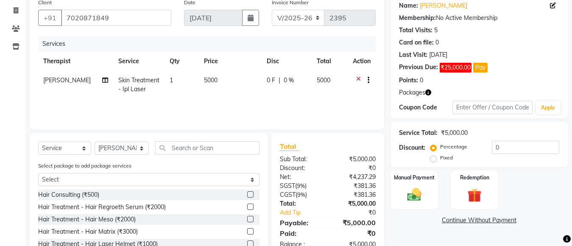
scroll to position [122, 0]
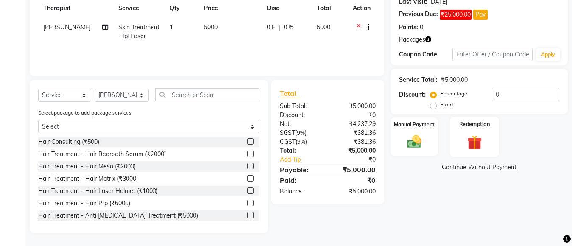
click at [462, 133] on div "Redemption" at bounding box center [474, 137] width 49 height 40
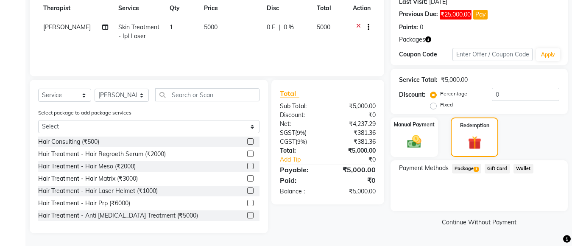
click at [461, 169] on span "Package 1" at bounding box center [466, 169] width 29 height 10
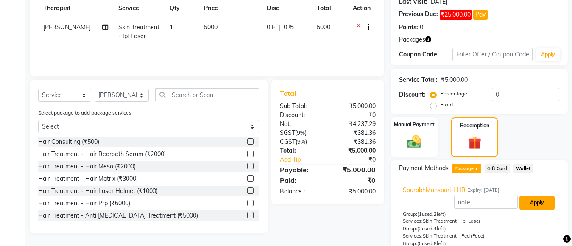
click at [523, 201] on button "Apply" at bounding box center [537, 203] width 35 height 14
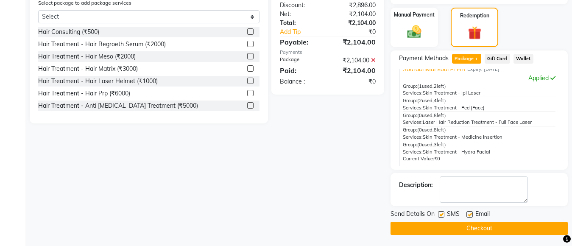
scroll to position [234, 0]
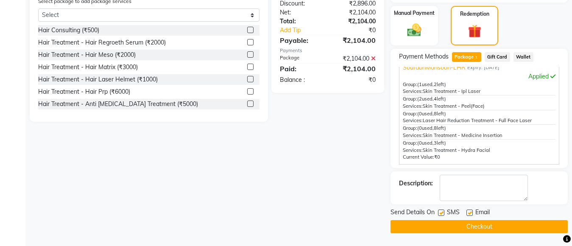
click at [470, 212] on label at bounding box center [470, 213] width 6 height 6
click at [470, 212] on input "checkbox" at bounding box center [470, 213] width 6 height 6
checkbox input "false"
click at [445, 212] on div "SMS" at bounding box center [452, 213] width 28 height 11
click at [449, 222] on button "Checkout" at bounding box center [479, 226] width 177 height 13
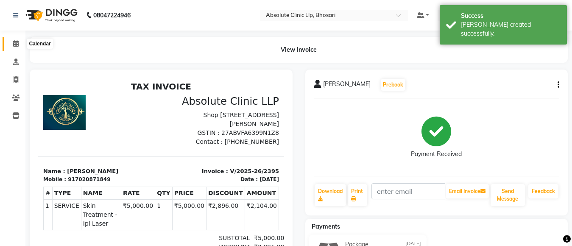
click at [14, 39] on span at bounding box center [15, 44] width 15 height 10
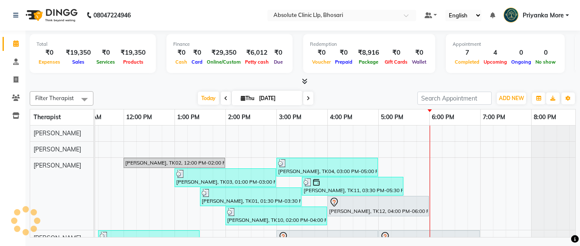
scroll to position [0, 226]
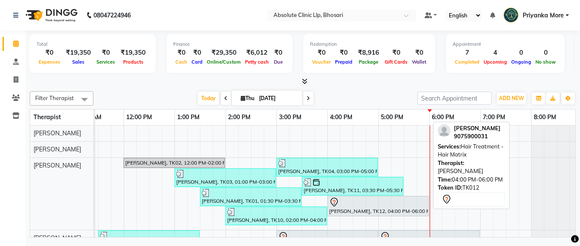
click at [387, 202] on div at bounding box center [378, 202] width 98 height 10
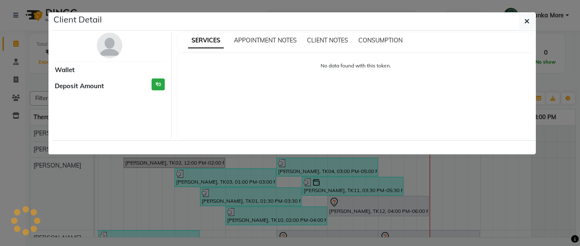
select select "7"
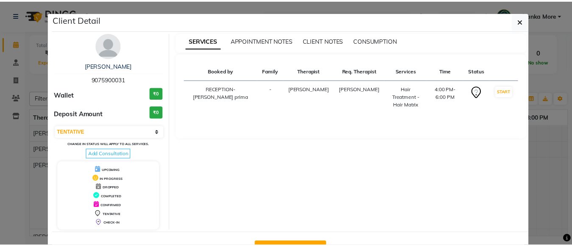
scroll to position [30, 0]
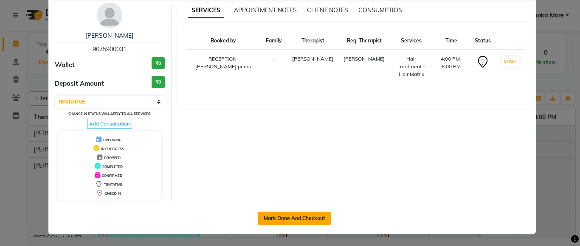
click at [303, 218] on button "Mark Done And Checkout" at bounding box center [294, 219] width 73 height 14
select select "service"
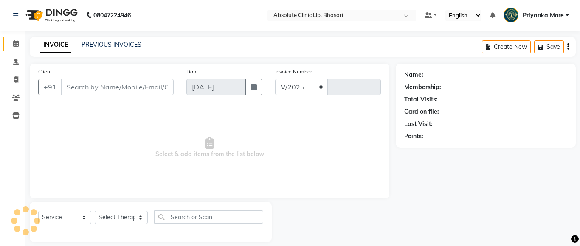
select select "4706"
type input "2396"
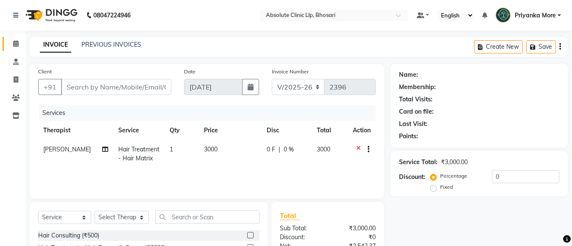
type input "9075900031"
select select "27986"
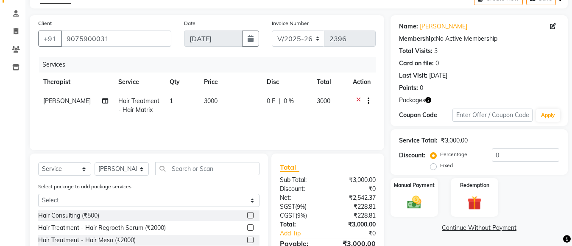
scroll to position [122, 0]
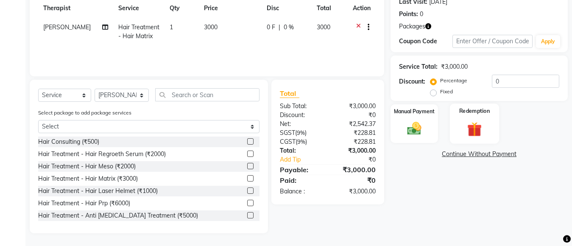
click at [473, 118] on div "Redemption" at bounding box center [474, 124] width 49 height 40
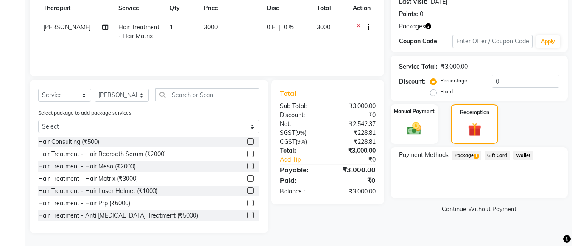
click at [470, 151] on span "Package 1" at bounding box center [466, 156] width 29 height 10
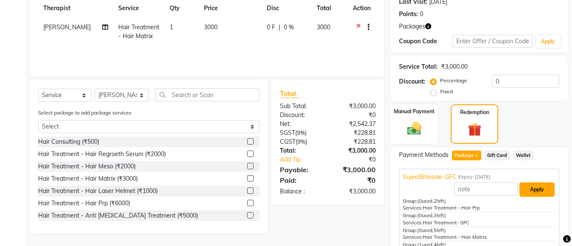
click at [525, 184] on button "Apply" at bounding box center [537, 189] width 35 height 14
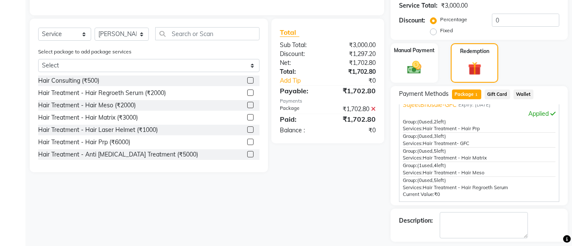
scroll to position [221, 0]
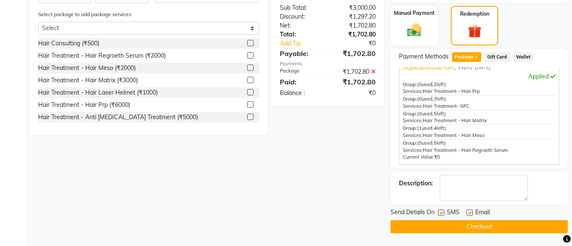
click at [496, 229] on button "Checkout" at bounding box center [479, 226] width 177 height 13
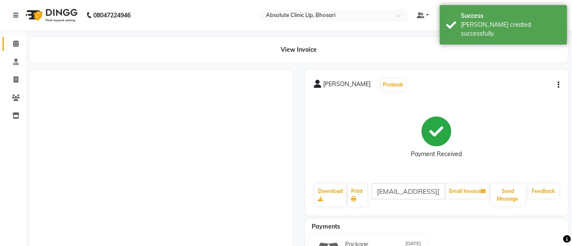
click at [8, 44] on link "Calendar" at bounding box center [13, 44] width 20 height 14
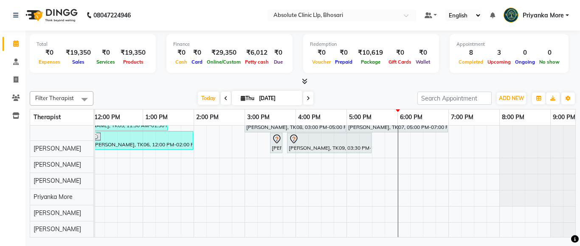
scroll to position [101, 258]
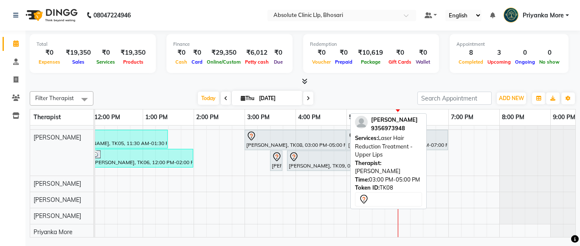
click at [285, 143] on div "[PERSON_NAME], TK08, 03:00 PM-05:00 PM, Laser Hair Reduction Treatment - Upper …" at bounding box center [295, 140] width 100 height 18
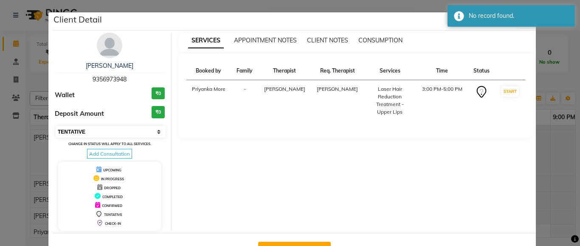
click at [83, 131] on select "Select IN SERVICE CONFIRMED TENTATIVE CHECK IN MARK DONE DROPPED UPCOMING" at bounding box center [111, 132] width 110 height 12
select select "2"
click at [56, 126] on select "Select IN SERVICE CONFIRMED TENTATIVE CHECK IN MARK DONE DROPPED UPCOMING" at bounding box center [111, 132] width 110 height 12
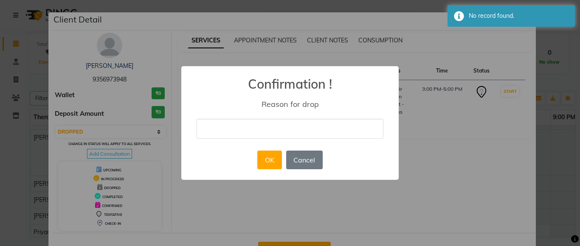
click at [248, 146] on div "× Confirmation ! Reason for drop OK No Cancel" at bounding box center [289, 123] width 217 height 114
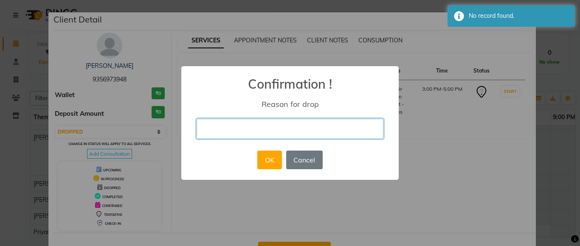
click at [254, 135] on input "text" at bounding box center [289, 129] width 187 height 20
type input "cancal appt"
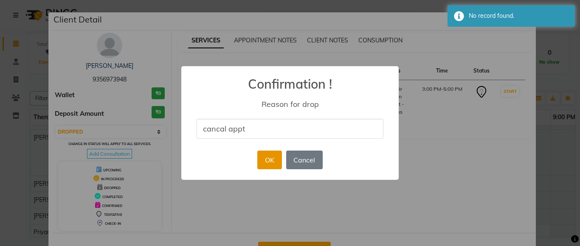
click at [263, 162] on button "OK" at bounding box center [269, 160] width 24 height 19
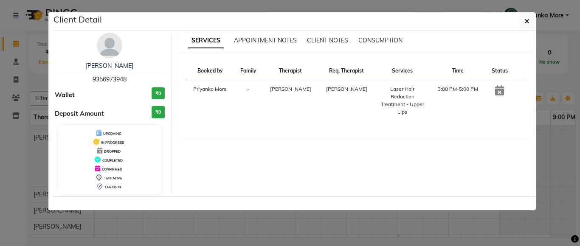
click at [562, 93] on ngb-modal-window "Client Detail [PERSON_NAME] 9356973948 Wallet ₹0 Deposit Amount ₹0 UPCOMING IN …" at bounding box center [290, 123] width 580 height 246
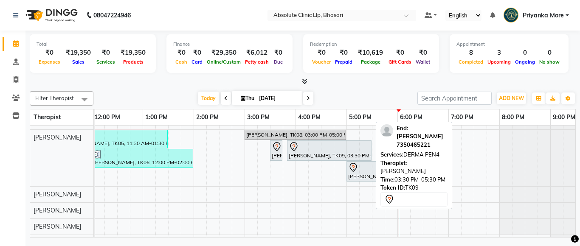
click at [297, 152] on div "[PERSON_NAME], TK09, 03:30 PM-05:30 PM, DERMA PEN4" at bounding box center [329, 151] width 83 height 18
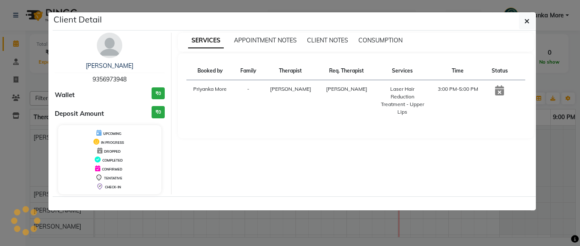
select select "7"
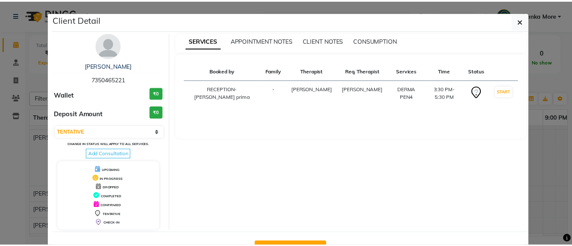
scroll to position [30, 0]
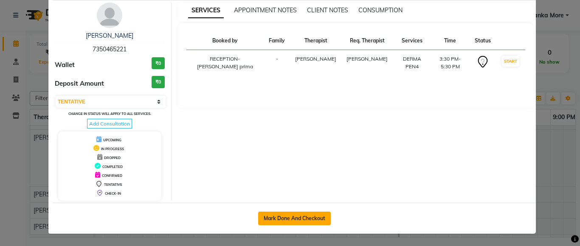
click at [300, 216] on button "Mark Done And Checkout" at bounding box center [294, 219] width 73 height 14
select select "service"
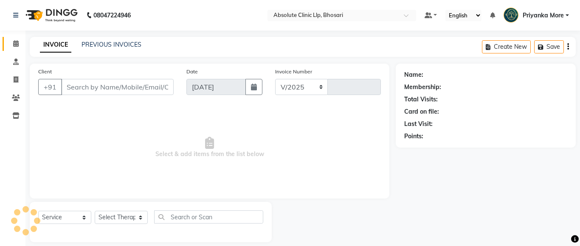
select select "4706"
type input "2397"
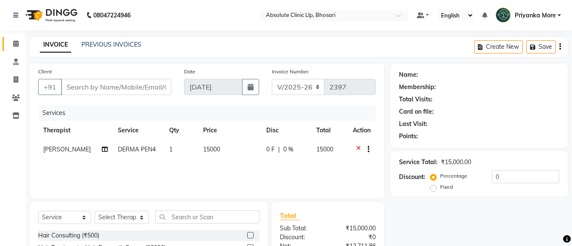
type input "7350465221"
select select "27987"
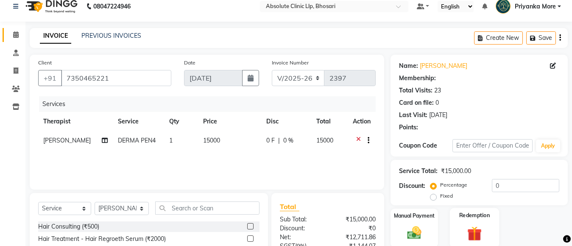
scroll to position [94, 0]
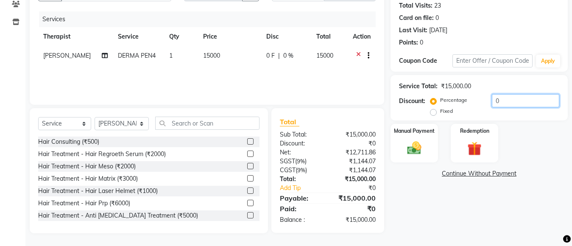
click at [517, 102] on input "0" at bounding box center [525, 100] width 67 height 13
type input "0"
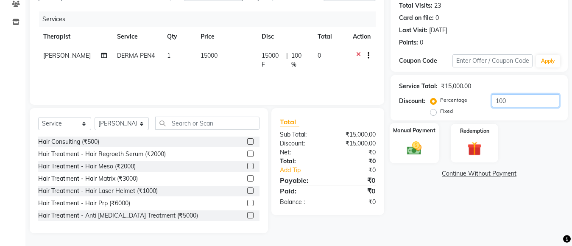
type input "100"
click at [422, 149] on img at bounding box center [415, 148] width 24 height 17
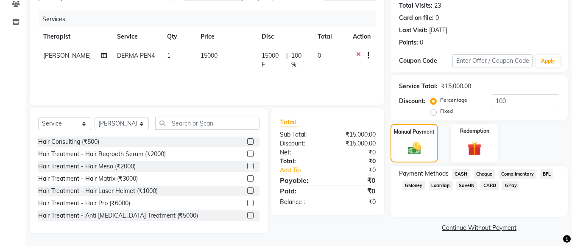
click at [455, 170] on span "CASH" at bounding box center [461, 174] width 18 height 10
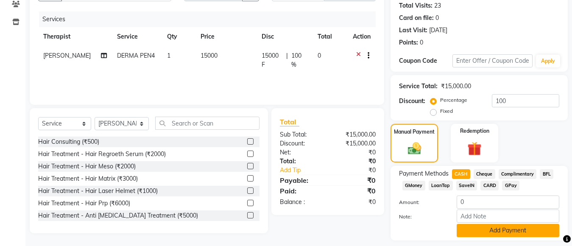
click at [495, 230] on button "Add Payment" at bounding box center [508, 230] width 103 height 13
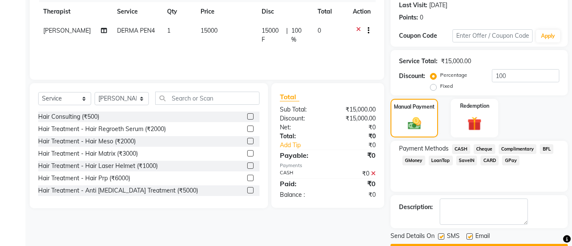
scroll to position [143, 0]
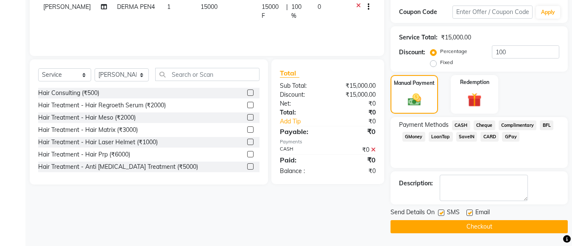
click at [468, 224] on button "Checkout" at bounding box center [479, 226] width 177 height 13
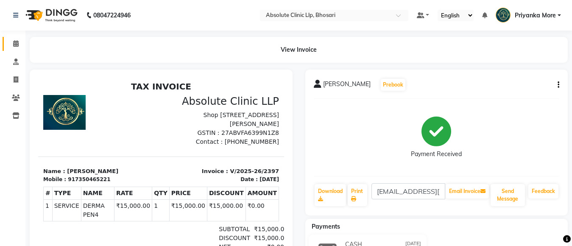
click at [10, 39] on link "Calendar" at bounding box center [13, 44] width 20 height 14
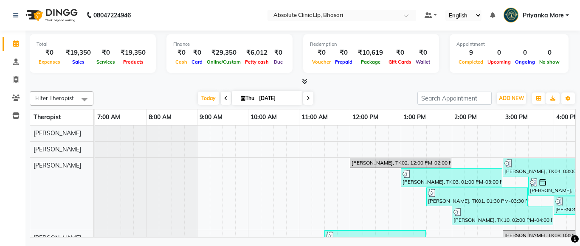
drag, startPoint x: 348, startPoint y: 84, endPoint x: 364, endPoint y: 111, distance: 31.6
click at [348, 85] on div at bounding box center [303, 81] width 546 height 9
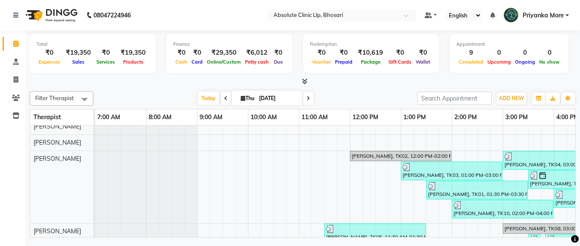
click at [312, 236] on div "Total ₹0 Expenses ₹19,350 Sales ₹0 Services ₹19,350 Products Finance ₹0 Cash ₹0…" at bounding box center [302, 135] width 554 height 209
click at [339, 82] on div at bounding box center [303, 81] width 546 height 9
click at [13, 83] on span at bounding box center [15, 80] width 15 height 10
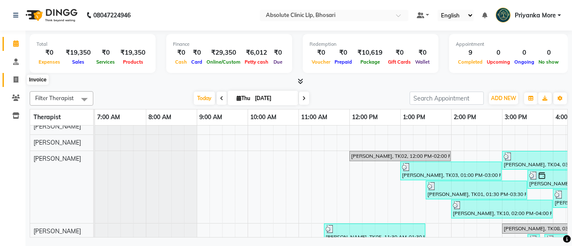
select select "service"
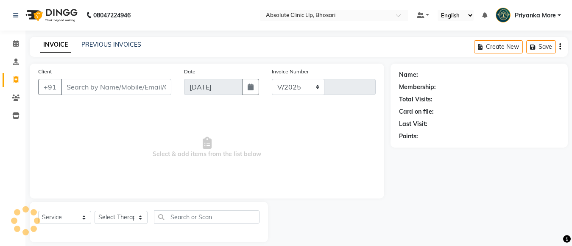
select select "4706"
type input "2398"
click at [73, 84] on input "Client" at bounding box center [116, 87] width 110 height 16
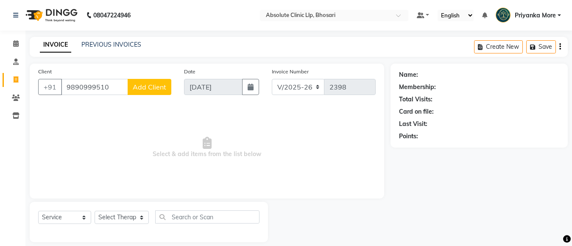
type input "9890999510"
click at [157, 87] on span "Add Client" at bounding box center [150, 87] width 34 height 8
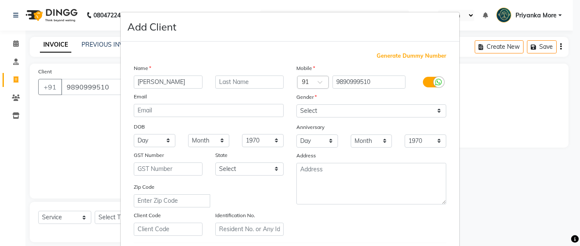
type input "[PERSON_NAME]"
click at [225, 81] on input "text" at bounding box center [249, 82] width 69 height 13
type input "[PERSON_NAME]"
drag, startPoint x: 344, startPoint y: 107, endPoint x: 344, endPoint y: 117, distance: 10.2
click at [344, 107] on select "Select [DEMOGRAPHIC_DATA] [DEMOGRAPHIC_DATA] Other Prefer Not To Say" at bounding box center [371, 110] width 150 height 13
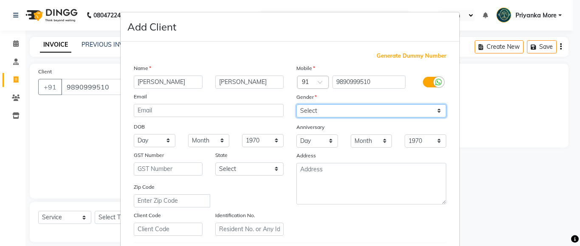
select select "[DEMOGRAPHIC_DATA]"
click at [296, 104] on select "Select [DEMOGRAPHIC_DATA] [DEMOGRAPHIC_DATA] Other Prefer Not To Say" at bounding box center [371, 110] width 150 height 13
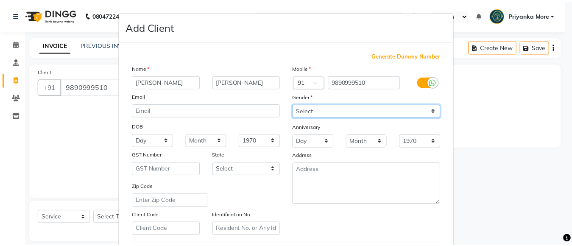
scroll to position [146, 0]
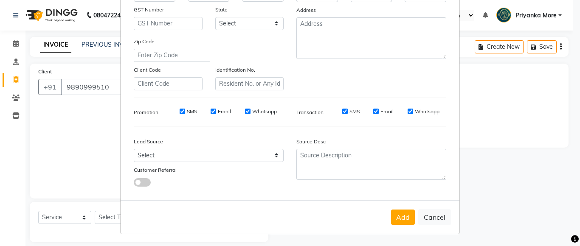
click at [399, 210] on button "Add" at bounding box center [403, 217] width 24 height 15
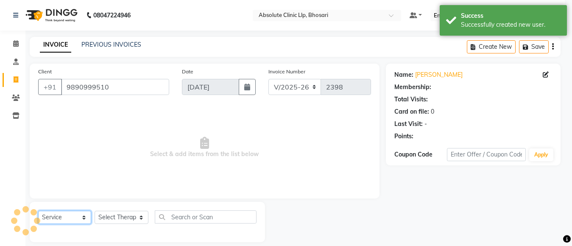
click at [58, 220] on select "Select Service Product Membership Package Voucher Prepaid Gift Card" at bounding box center [64, 217] width 53 height 13
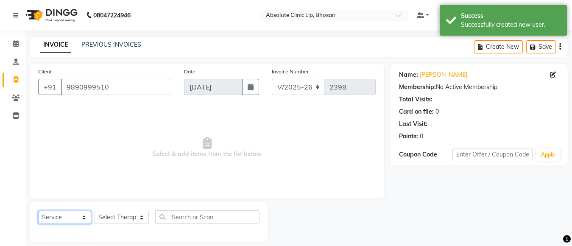
select select "product"
click at [38, 211] on select "Select Service Product Membership Package Voucher Prepaid Gift Card" at bounding box center [64, 217] width 53 height 13
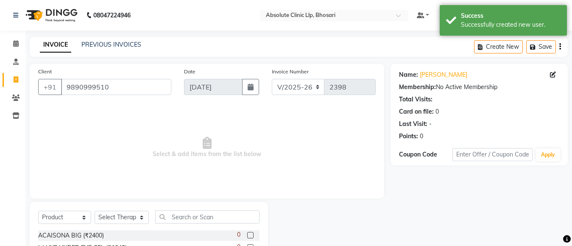
click at [137, 212] on select "Select Therapist [PERSON_NAME] [PERSON_NAME] [PERSON_NAME] [PERSON_NAME] [PERSO…" at bounding box center [122, 217] width 54 height 13
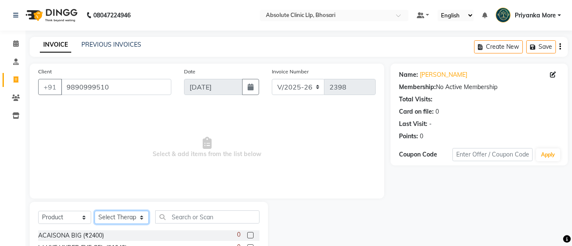
select select "28317"
click at [95, 211] on select "Select Therapist [PERSON_NAME] [PERSON_NAME] [PERSON_NAME] [PERSON_NAME] [PERSO…" at bounding box center [122, 217] width 54 height 13
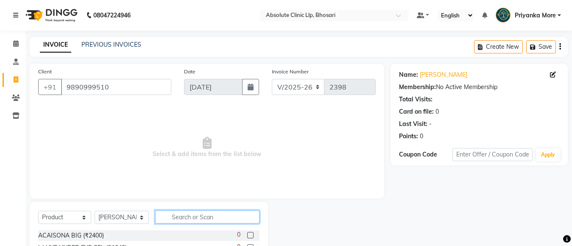
click at [195, 217] on input "text" at bounding box center [207, 216] width 104 height 13
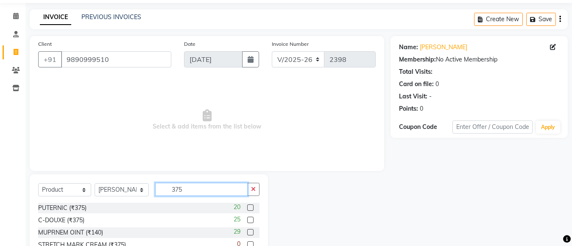
scroll to position [42, 0]
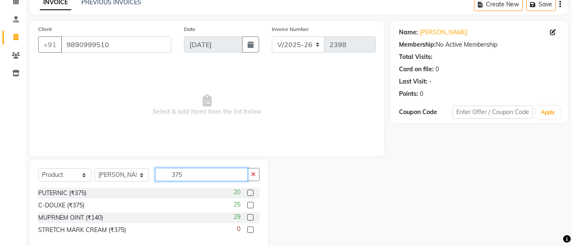
type input "375"
click at [252, 195] on label at bounding box center [250, 193] width 6 height 6
click at [252, 195] on input "checkbox" at bounding box center [250, 193] width 6 height 6
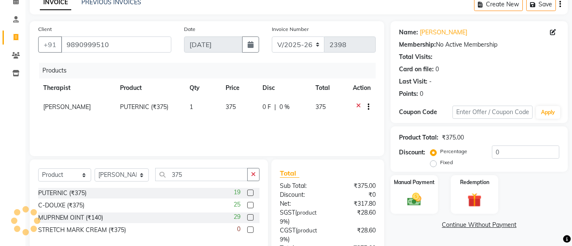
checkbox input "false"
click at [248, 206] on label at bounding box center [250, 205] width 6 height 6
click at [248, 206] on input "checkbox" at bounding box center [250, 206] width 6 height 6
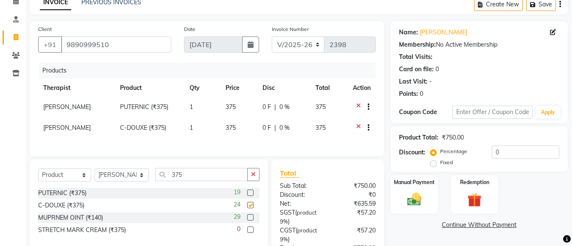
checkbox input "false"
click at [187, 179] on input "375" at bounding box center [201, 174] width 92 height 13
type input "3"
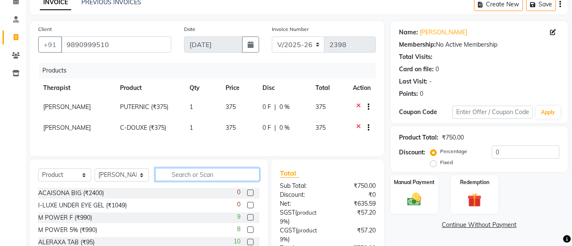
click at [192, 181] on input "text" at bounding box center [207, 174] width 104 height 13
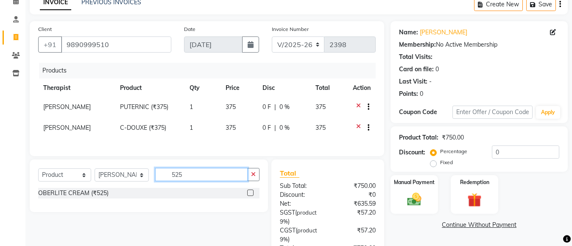
type input "525"
click at [251, 196] on label at bounding box center [250, 193] width 6 height 6
click at [251, 196] on input "checkbox" at bounding box center [250, 193] width 6 height 6
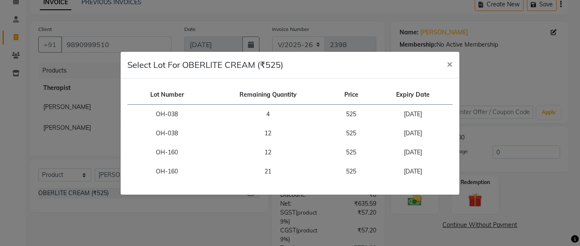
checkbox input "false"
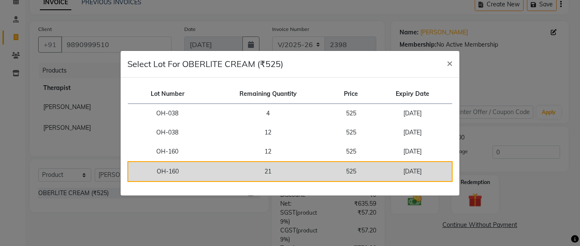
click at [210, 170] on td "21" at bounding box center [268, 172] width 122 height 20
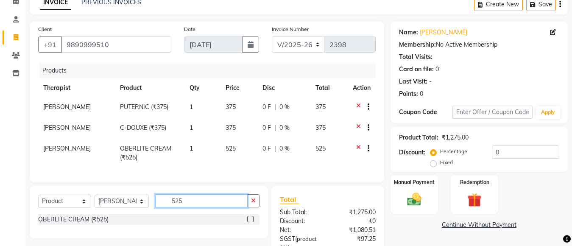
click at [195, 207] on input "525" at bounding box center [201, 200] width 92 height 13
type input "5"
type input "180"
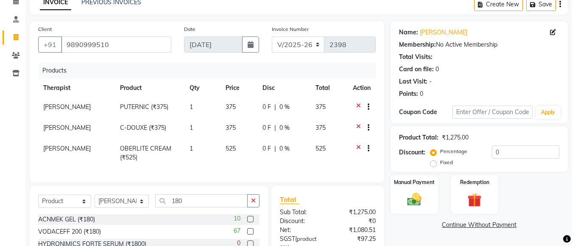
click at [240, 225] on div "10" at bounding box center [247, 219] width 26 height 11
click at [247, 222] on label at bounding box center [250, 219] width 6 height 6
click at [247, 222] on input "checkbox" at bounding box center [250, 220] width 6 height 6
checkbox input "false"
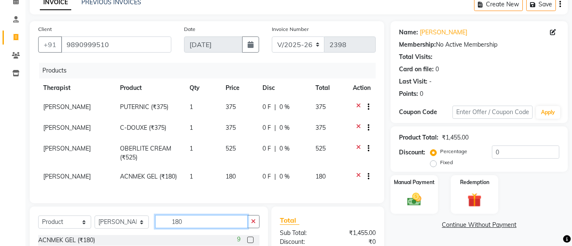
click at [210, 228] on input "180" at bounding box center [201, 221] width 92 height 13
type input "1"
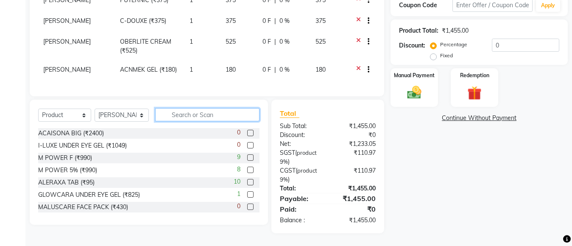
scroll to position [157, 0]
click at [215, 112] on input "text" at bounding box center [207, 114] width 104 height 13
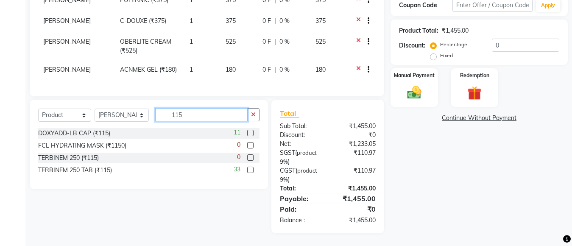
type input "115"
click at [251, 135] on label at bounding box center [250, 133] width 6 height 6
click at [251, 135] on input "checkbox" at bounding box center [250, 134] width 6 height 6
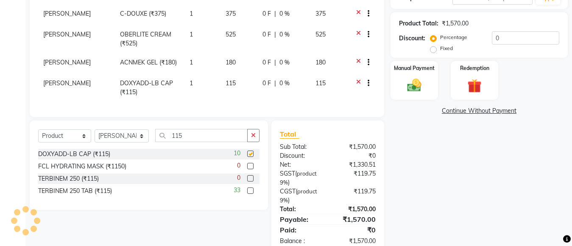
checkbox input "false"
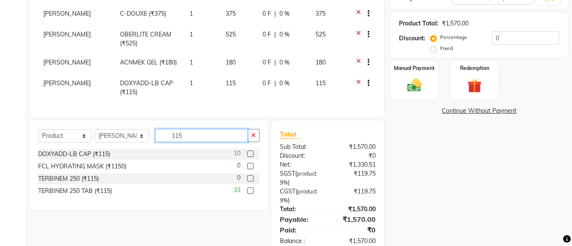
click at [191, 142] on input "115" at bounding box center [201, 135] width 92 height 13
type input "1"
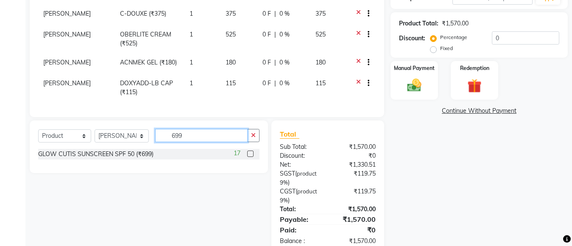
type input "699"
click at [249, 157] on label at bounding box center [250, 154] width 6 height 6
click at [249, 157] on input "checkbox" at bounding box center [250, 154] width 6 height 6
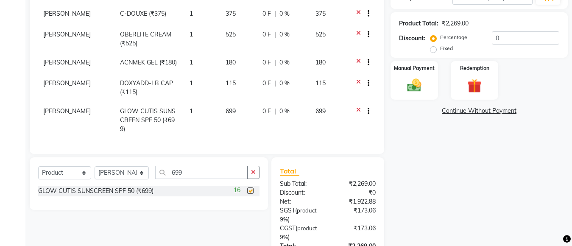
checkbox input "false"
click at [67, 110] on span "[PERSON_NAME]" at bounding box center [67, 111] width 48 height 8
select select "28317"
click at [65, 35] on span "[PERSON_NAME]" at bounding box center [67, 35] width 48 height 8
select select "28317"
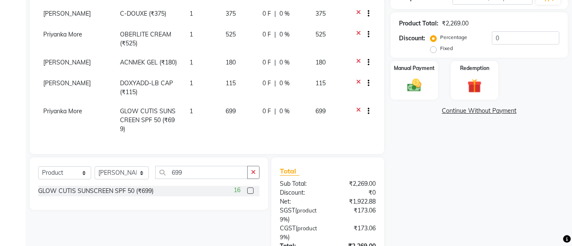
click at [78, 62] on td "[PERSON_NAME]" at bounding box center [76, 63] width 77 height 21
select select "28317"
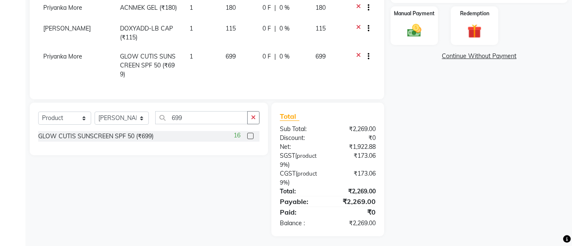
scroll to position [213, 0]
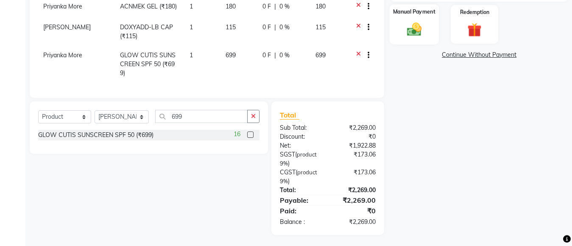
click at [416, 34] on img at bounding box center [415, 29] width 24 height 17
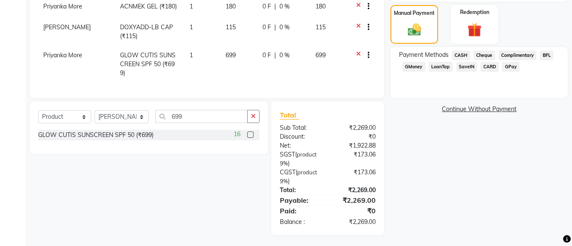
click at [468, 56] on span "CASH" at bounding box center [461, 55] width 18 height 10
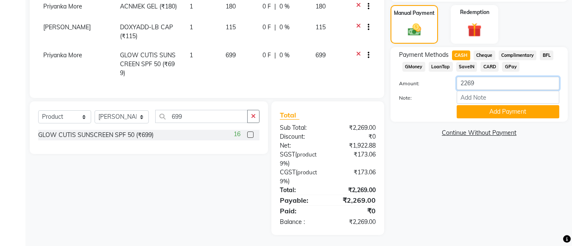
click at [477, 89] on input "2269" at bounding box center [508, 83] width 103 height 13
type input "2000"
click at [482, 109] on button "Add Payment" at bounding box center [508, 111] width 103 height 13
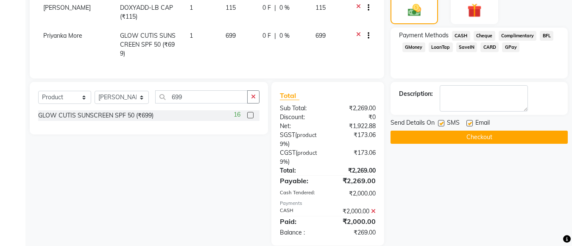
scroll to position [243, 0]
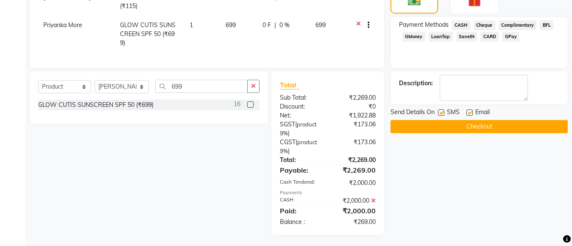
click at [507, 39] on span "GPay" at bounding box center [510, 37] width 17 height 10
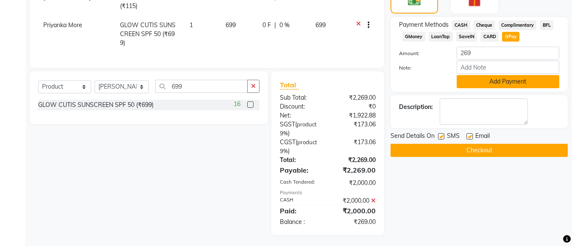
click at [487, 86] on button "Add Payment" at bounding box center [508, 81] width 103 height 13
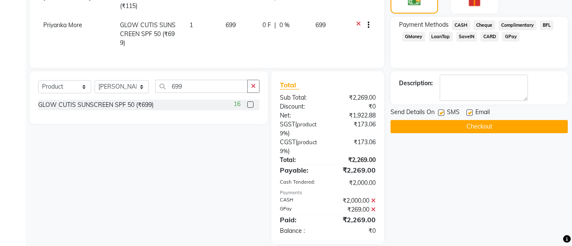
click at [486, 124] on button "Checkout" at bounding box center [479, 126] width 177 height 13
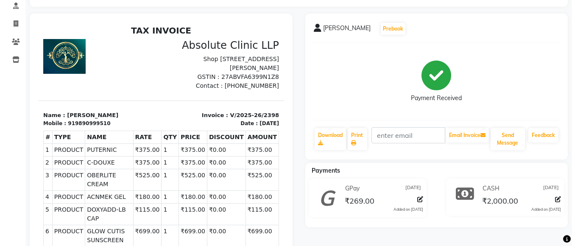
scroll to position [29, 0]
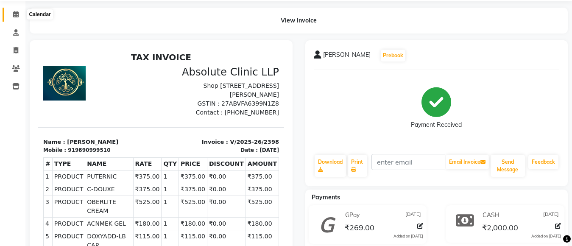
click at [13, 14] on icon at bounding box center [16, 14] width 6 height 6
